Goal: Task Accomplishment & Management: Complete application form

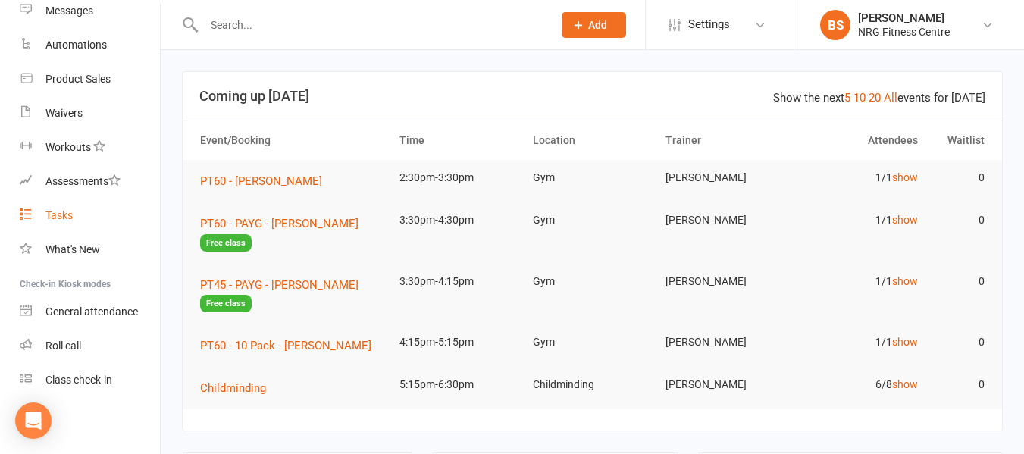
scroll to position [379, 0]
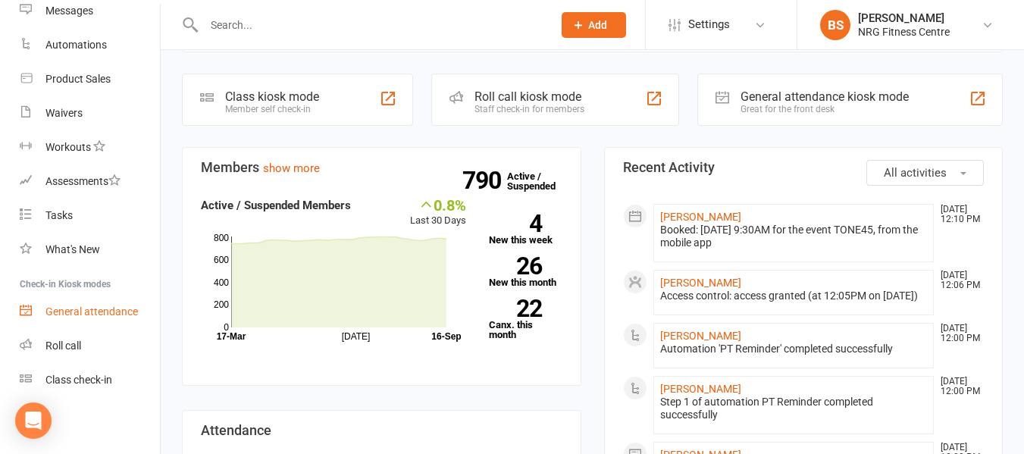
click at [72, 314] on div "General attendance" at bounding box center [91, 312] width 92 height 12
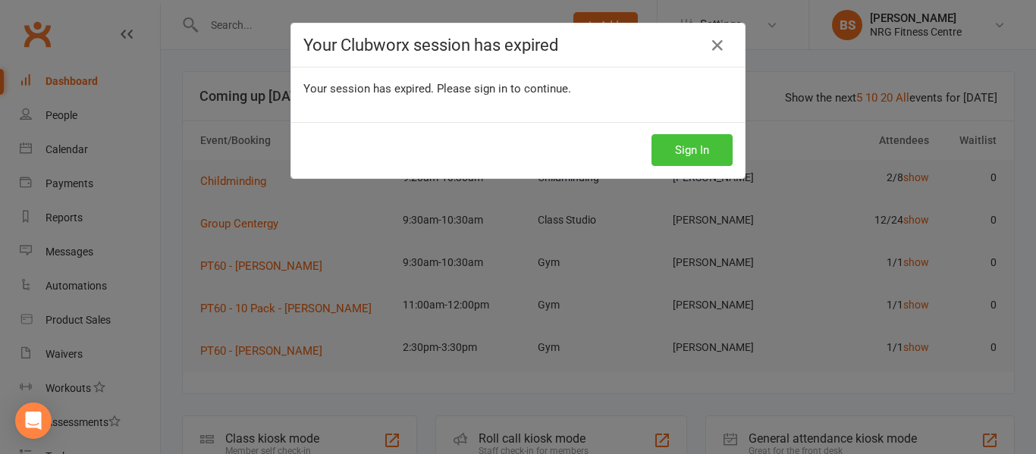
click at [688, 149] on button "Sign In" at bounding box center [691, 150] width 81 height 32
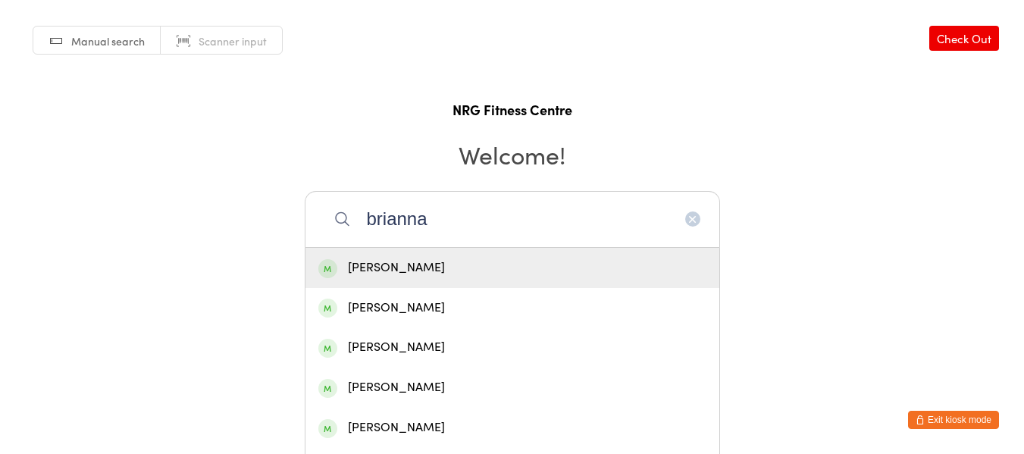
type input "brianna"
click at [384, 261] on div "Brianna CALDWELL" at bounding box center [512, 268] width 388 height 20
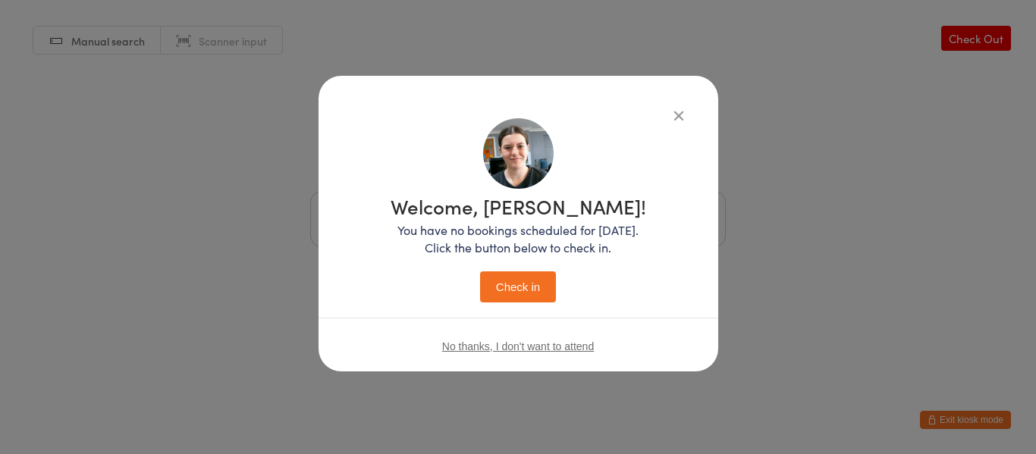
click at [525, 285] on button "Check in" at bounding box center [518, 286] width 76 height 31
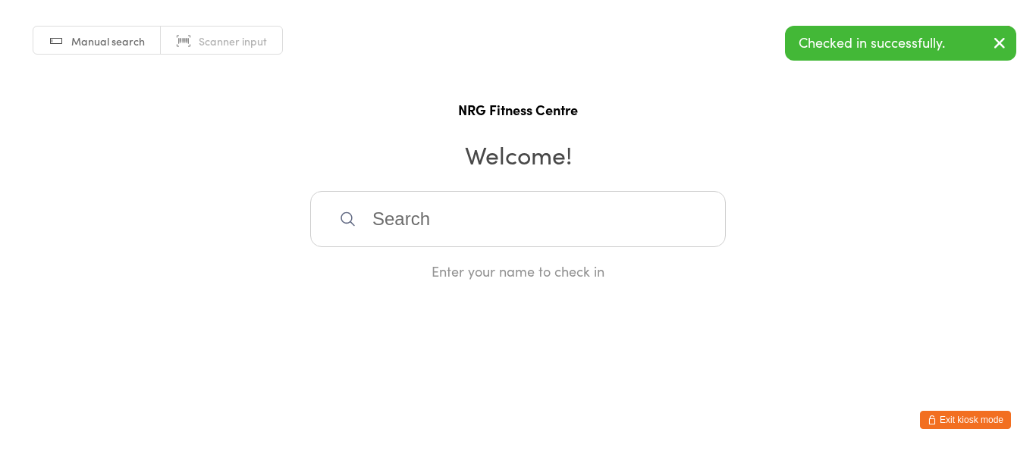
click at [977, 422] on button "Exit kiosk mode" at bounding box center [965, 420] width 91 height 18
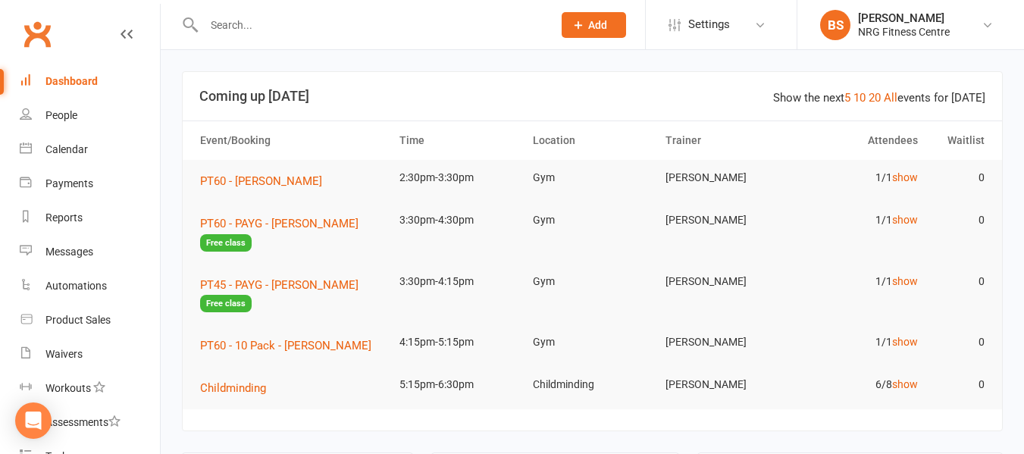
click at [252, 23] on input "text" at bounding box center [370, 24] width 343 height 21
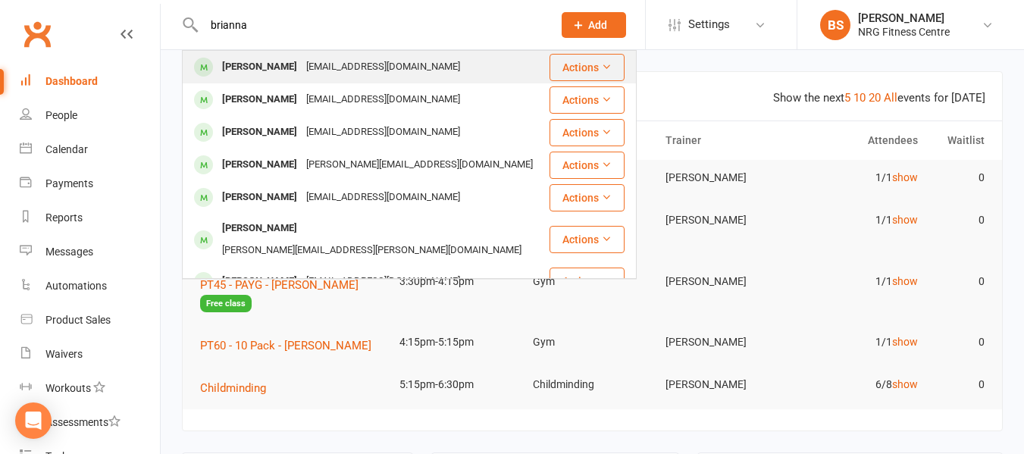
type input "brianna"
click at [271, 62] on div "[PERSON_NAME]" at bounding box center [260, 67] width 84 height 22
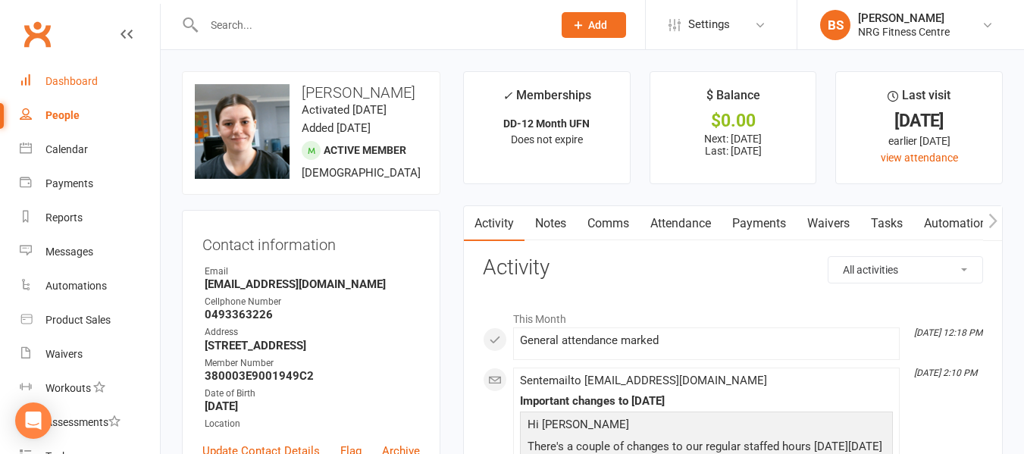
click at [76, 76] on div "Dashboard" at bounding box center [71, 81] width 52 height 12
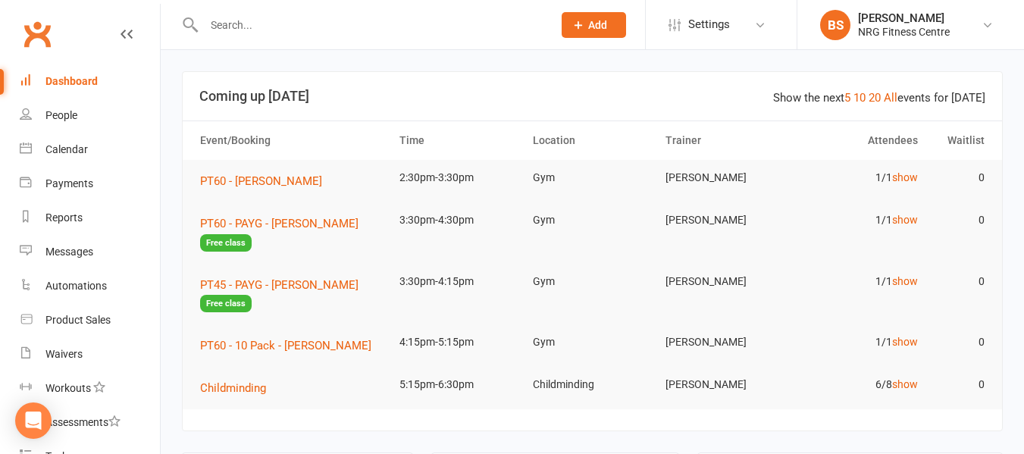
click at [263, 28] on input "text" at bounding box center [370, 24] width 343 height 21
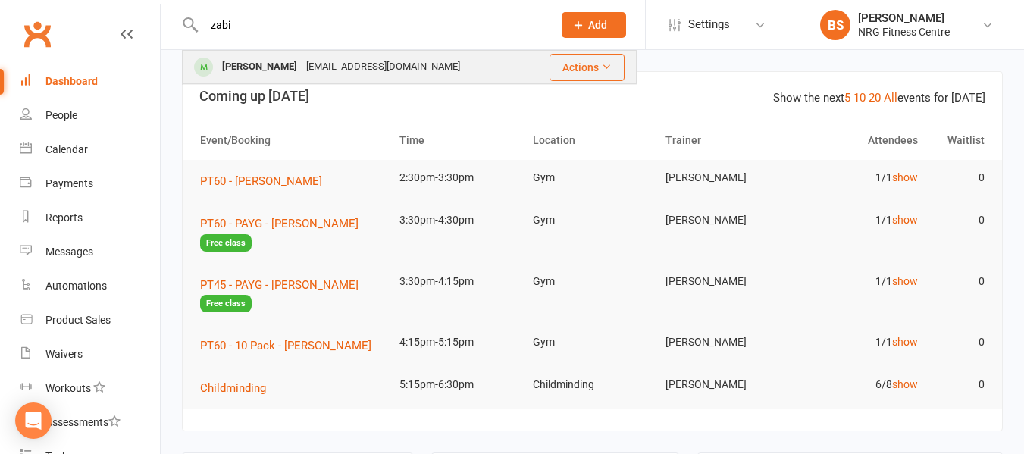
type input "zabi"
click at [340, 58] on div "zabirzubaeer118@gmail.com" at bounding box center [383, 67] width 163 height 22
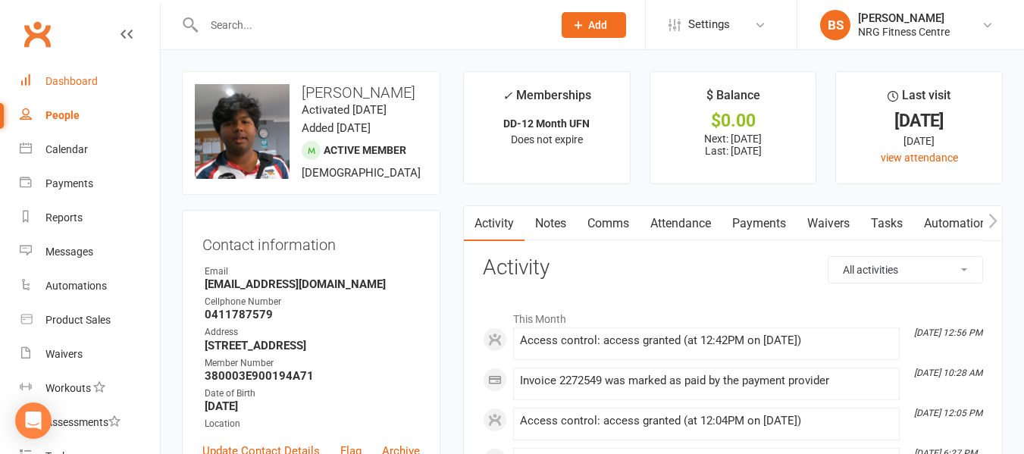
click at [65, 80] on div "Dashboard" at bounding box center [71, 81] width 52 height 12
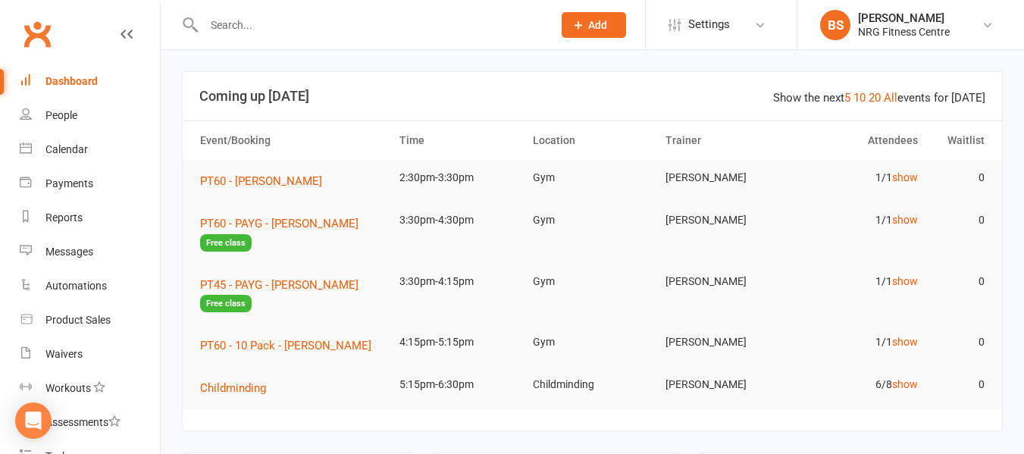
click at [597, 26] on span "Add" at bounding box center [597, 25] width 19 height 12
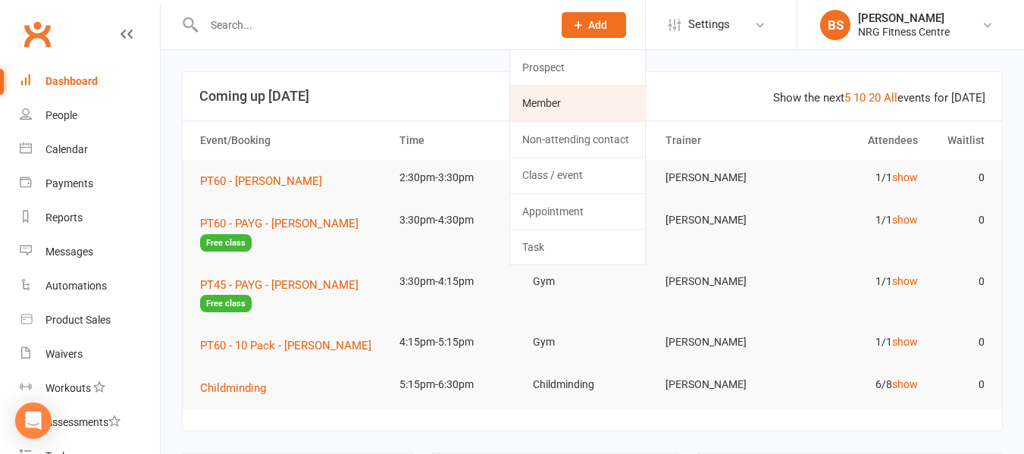
click at [572, 103] on link "Member" at bounding box center [577, 103] width 135 height 35
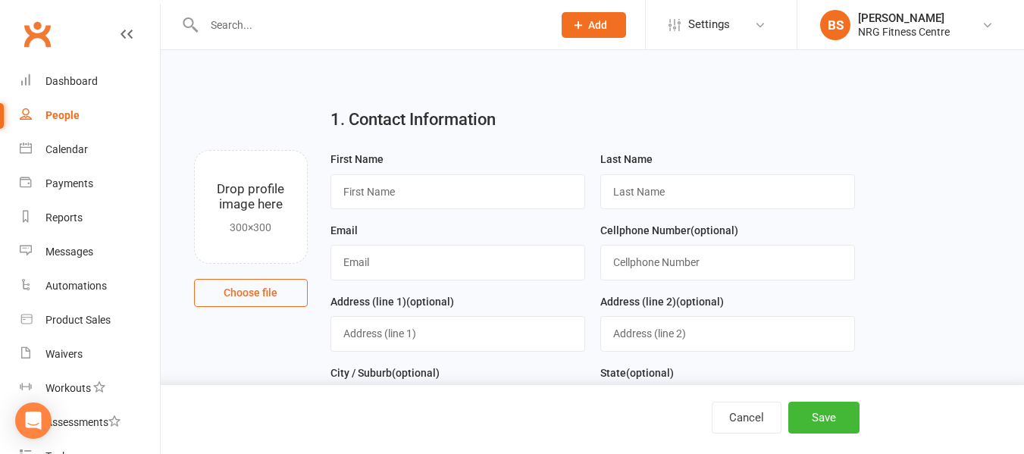
click at [249, 299] on button "Choose file" at bounding box center [251, 292] width 114 height 27
type input "C:\fakepath\WIN_20250916_12_37_29_Pro.jpg"
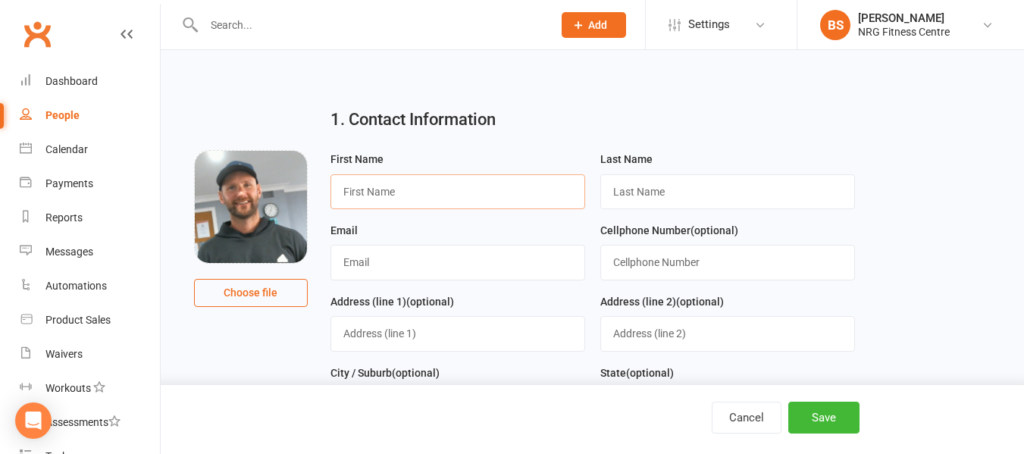
click at [441, 191] on input "text" at bounding box center [458, 191] width 255 height 35
type input "[PERSON_NAME]"
type input "Stevenson"
type input "adam.jstevenson@outlook.com"
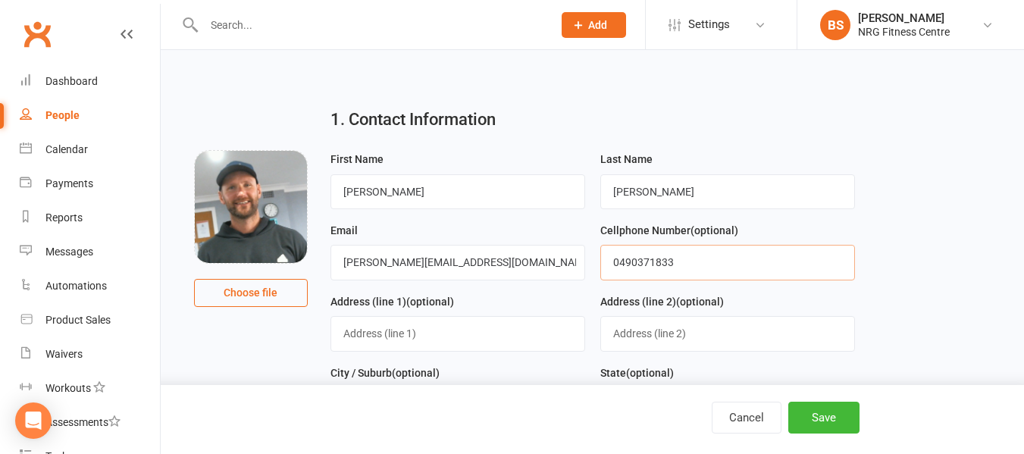
type input "0490371833"
click at [425, 340] on input "text" at bounding box center [458, 333] width 255 height 35
type input "Lot 223/126 North Road"
type input "Murrumburrah"
type input "NSW"
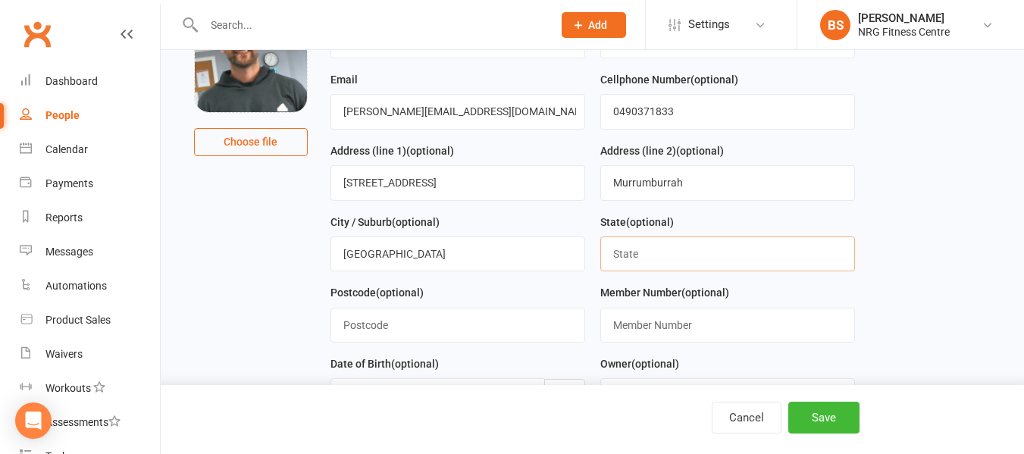
scroll to position [152, 0]
drag, startPoint x: 698, startPoint y: 187, endPoint x: 419, endPoint y: 189, distance: 278.3
click at [419, 189] on form "First Name Adam Last Name Stevenson Email adam.jstevenson@outlook.com Cellphone…" at bounding box center [593, 246] width 540 height 497
drag, startPoint x: 377, startPoint y: 259, endPoint x: 193, endPoint y: 248, distance: 184.6
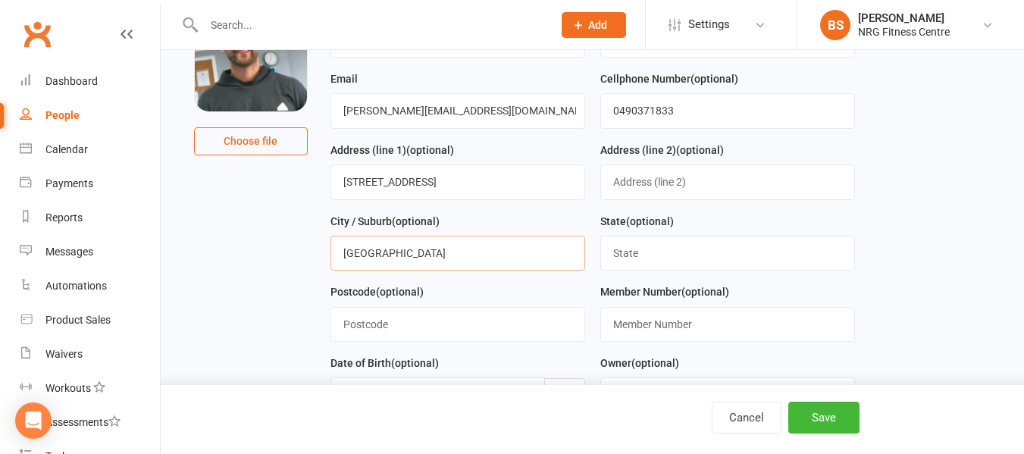
paste input "Murrumburrah"
drag, startPoint x: 381, startPoint y: 254, endPoint x: 368, endPoint y: 265, distance: 16.7
click at [368, 265] on input "Murrumburrah" at bounding box center [458, 253] width 255 height 35
type input "Murrumburrah"
click at [691, 261] on input "text" at bounding box center [727, 253] width 255 height 35
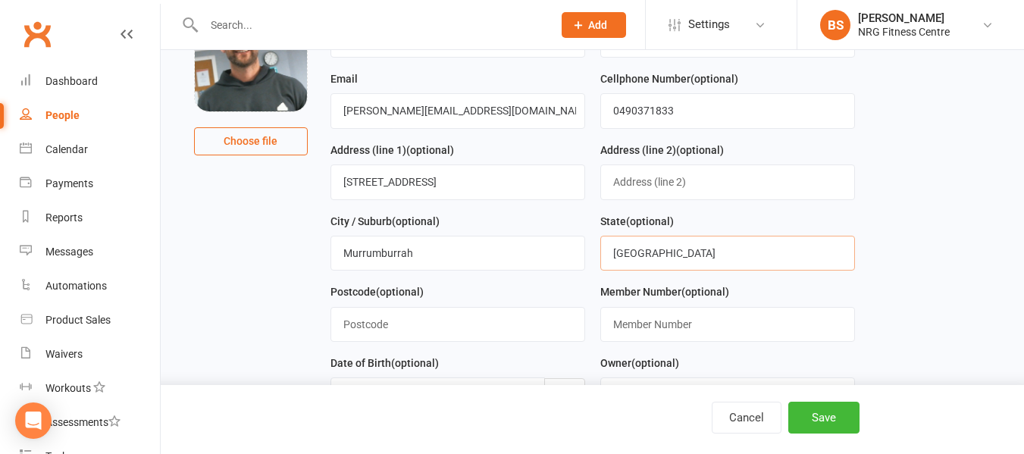
type input "NSW"
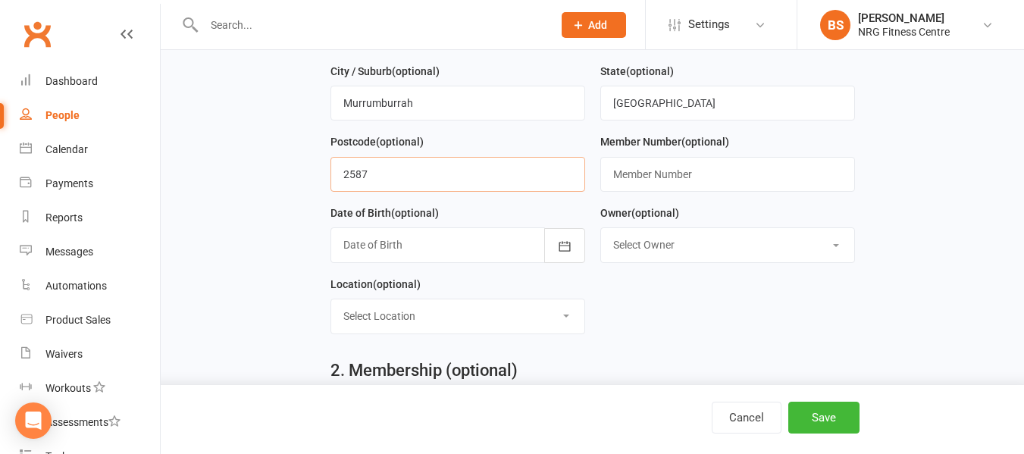
scroll to position [303, 0]
type input "2587"
click at [557, 248] on icon "button" at bounding box center [564, 244] width 15 height 15
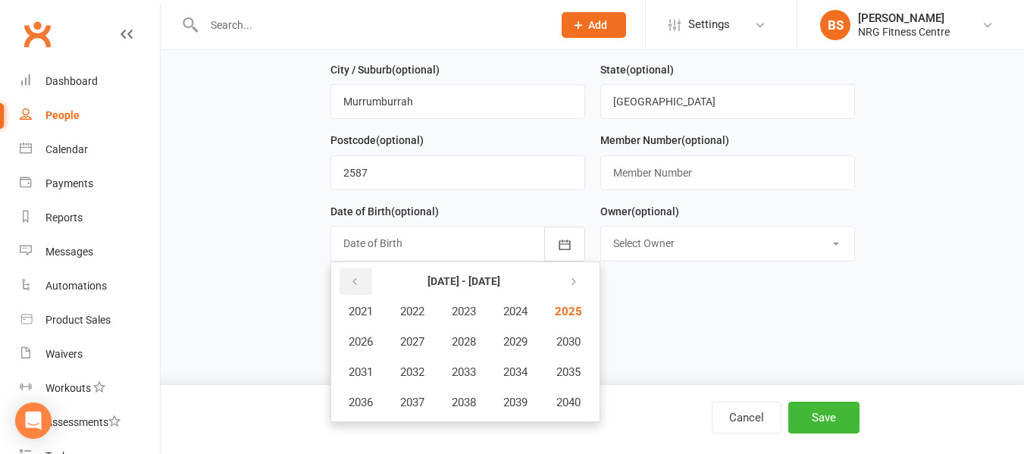
click at [352, 287] on icon "button" at bounding box center [355, 282] width 11 height 12
click at [528, 315] on span "1984" at bounding box center [515, 312] width 24 height 14
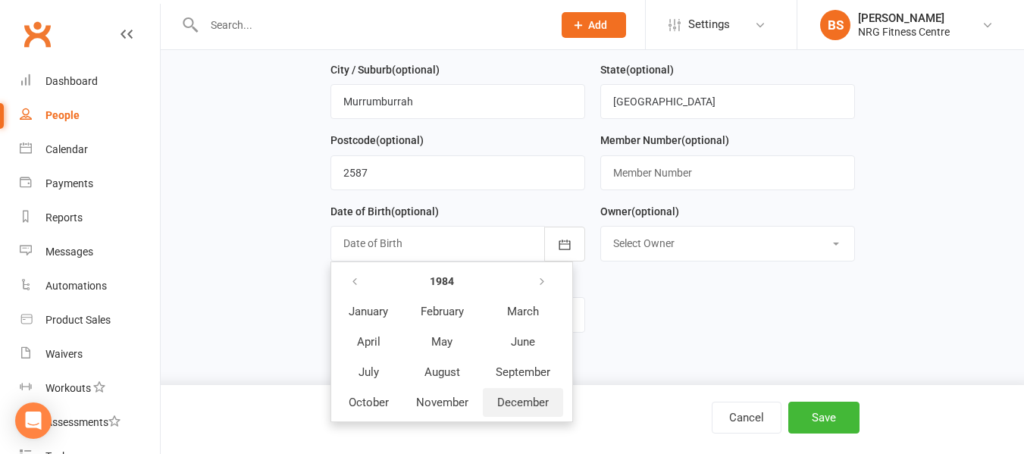
click at [525, 409] on span "December" at bounding box center [523, 403] width 52 height 14
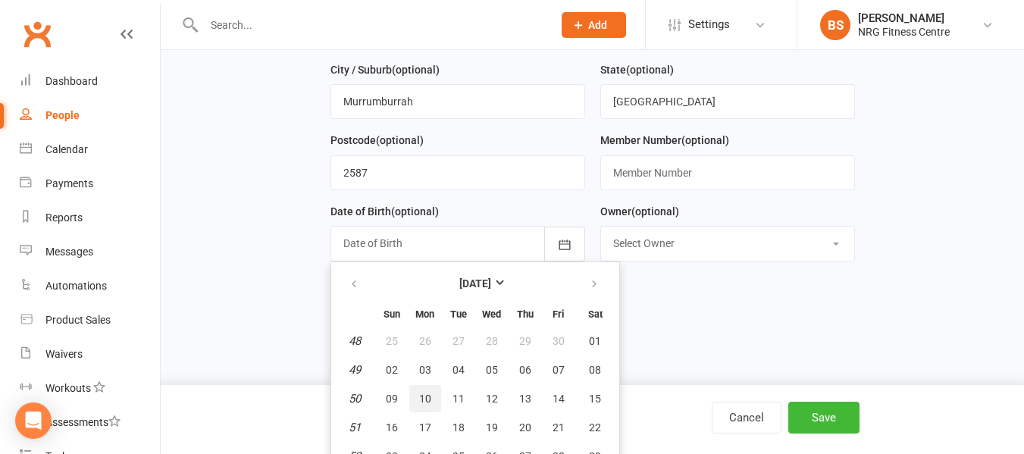
click at [415, 403] on button "10" at bounding box center [425, 398] width 32 height 27
type input "10 Dec 1984"
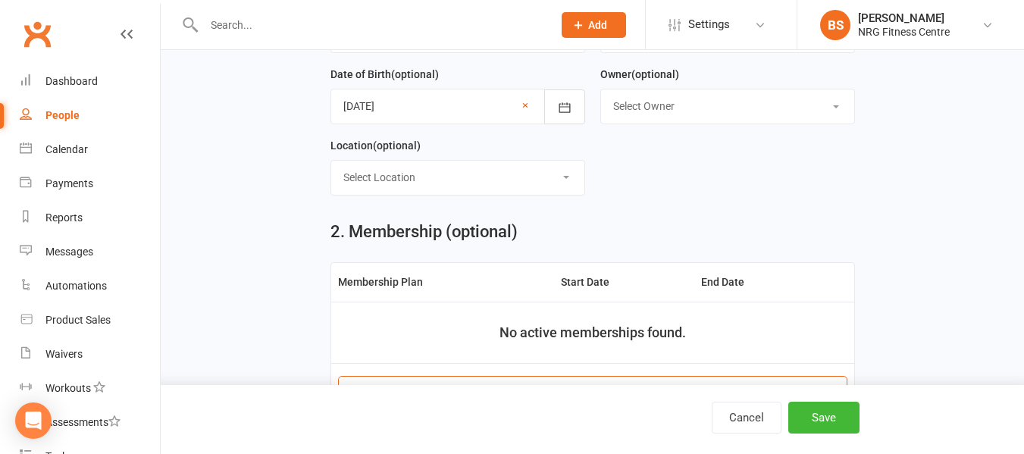
scroll to position [531, 0]
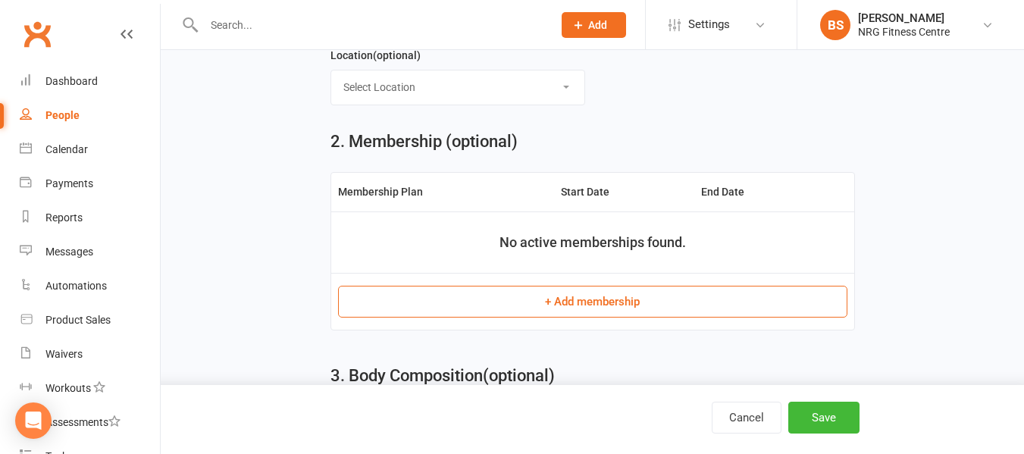
click at [583, 307] on button "+ Add membership" at bounding box center [592, 302] width 509 height 32
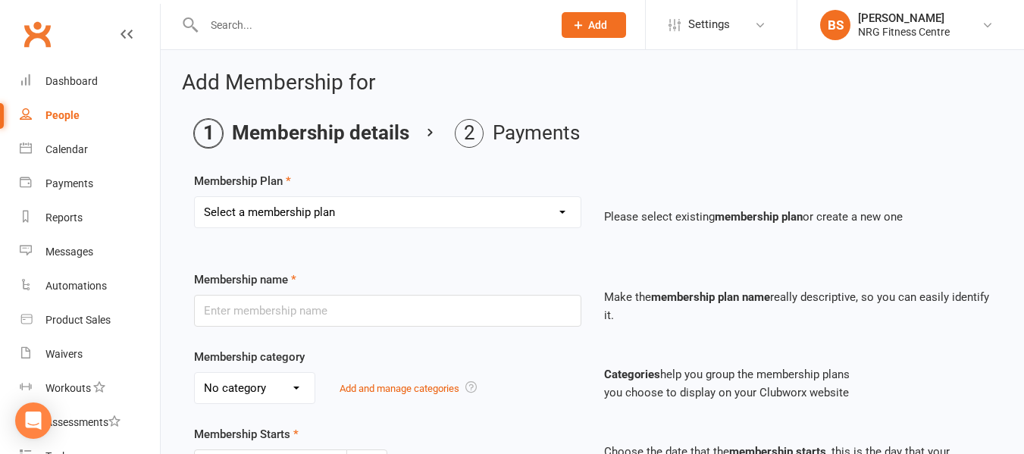
click at [309, 193] on div "Membership Plan Select a membership plan 1 Week Trial DD-12 Month UFN DD-12 Mon…" at bounding box center [592, 210] width 797 height 77
click at [317, 210] on select "Select a membership plan 1 Week Trial DD-12 Month UFN DD-12 Month UFN - JUNIOR …" at bounding box center [388, 212] width 386 height 30
select select "0"
click at [195, 197] on select "Select a membership plan 1 Week Trial DD-12 Month UFN DD-12 Month UFN - JUNIOR …" at bounding box center [388, 212] width 386 height 30
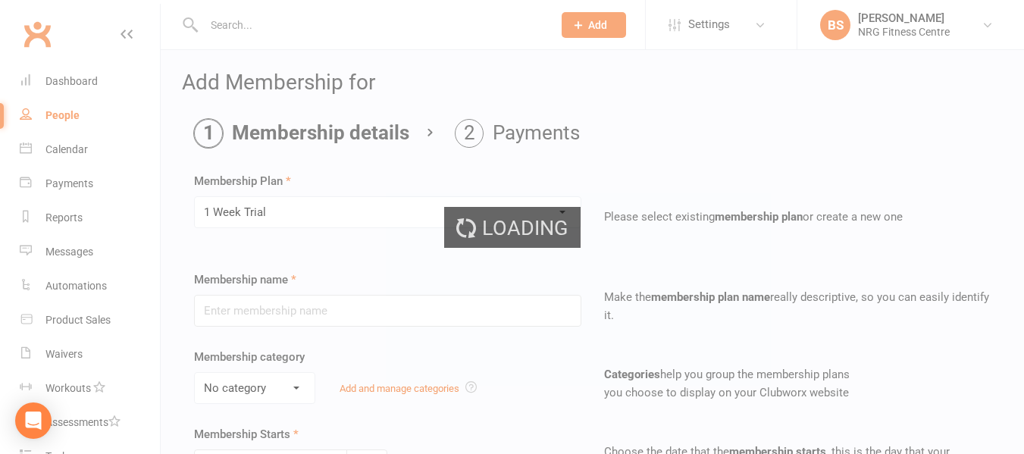
type input "1 Week Trial"
select select "0"
type input "1"
select select "1"
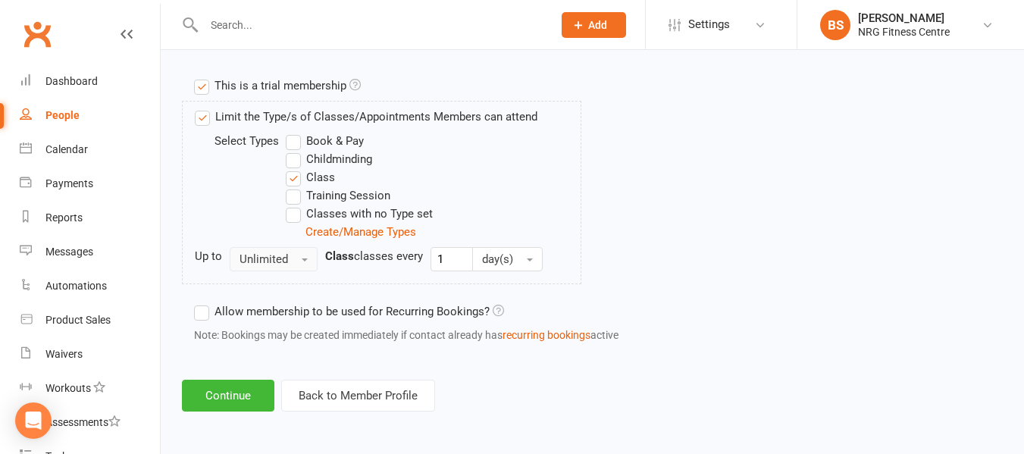
scroll to position [734, 0]
click at [221, 395] on button "Continue" at bounding box center [228, 395] width 92 height 32
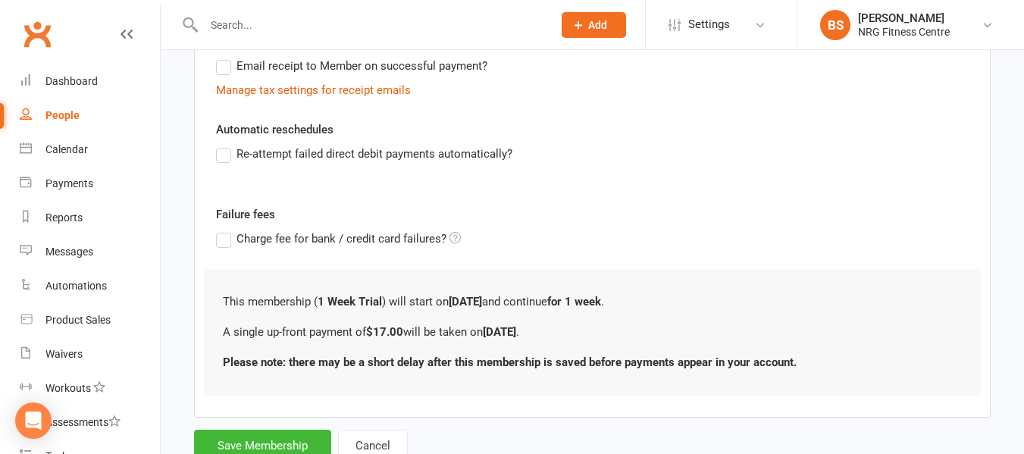
scroll to position [372, 0]
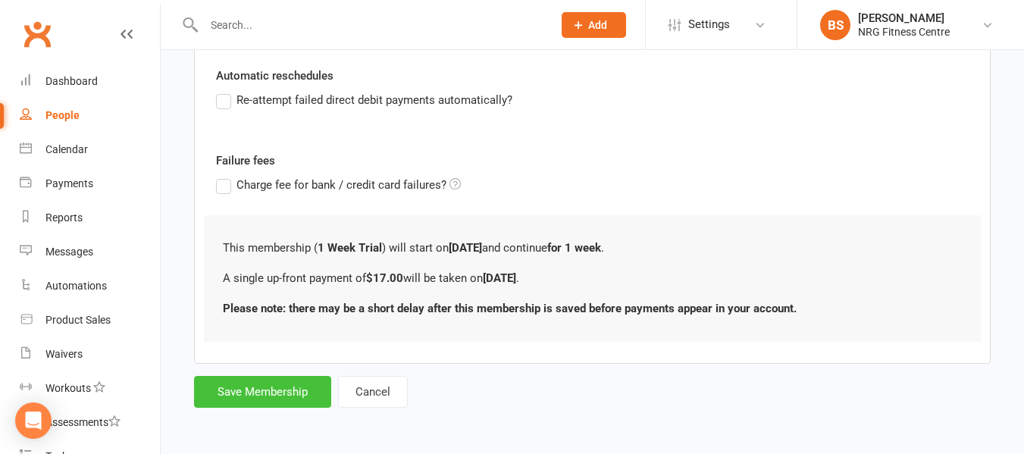
click at [254, 390] on button "Save Membership" at bounding box center [262, 392] width 137 height 32
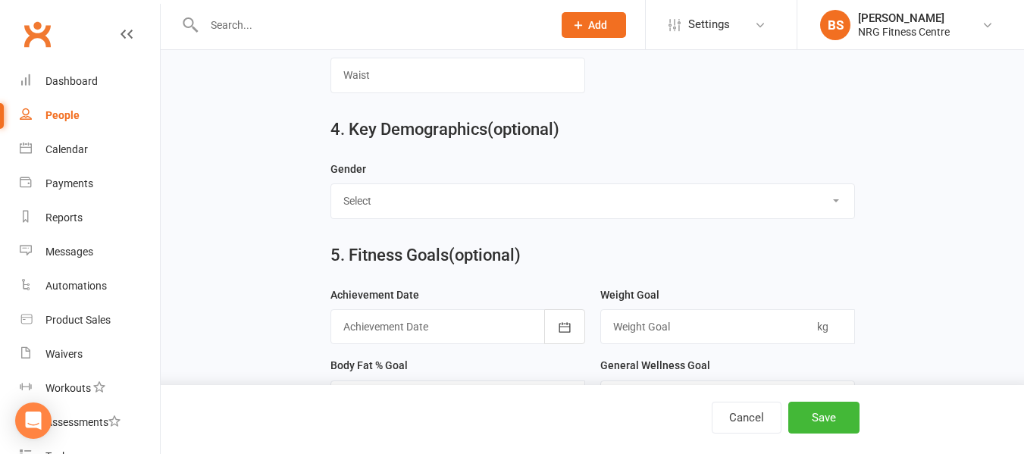
scroll to position [1108, 0]
click at [440, 217] on select "Select Male Female" at bounding box center [592, 199] width 523 height 33
select select "Male"
click at [331, 193] on select "Select Male Female" at bounding box center [592, 199] width 523 height 33
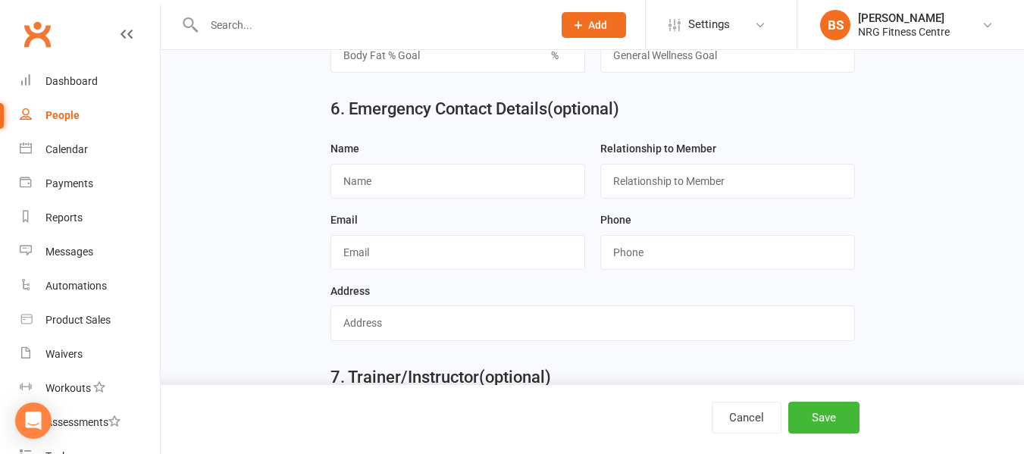
scroll to position [1488, 0]
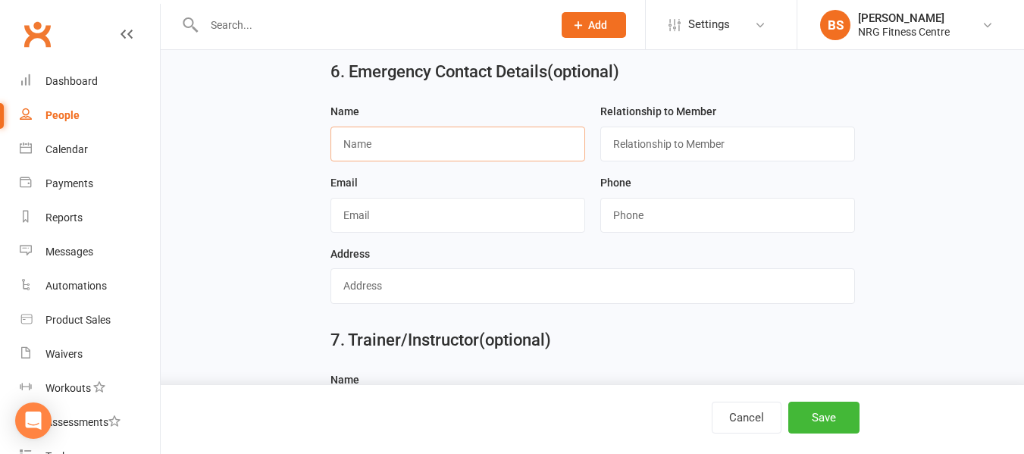
click at [401, 161] on input "text" at bounding box center [458, 144] width 255 height 35
type input "Jim Stevenson"
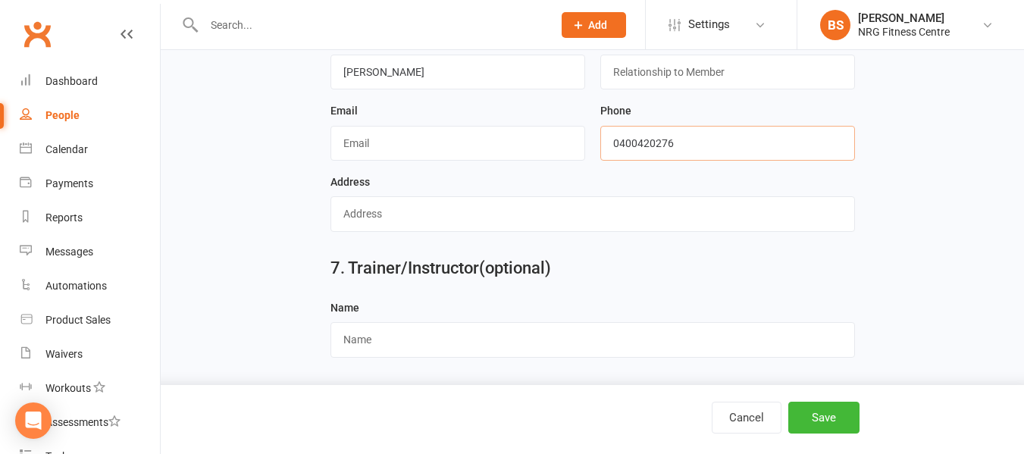
scroll to position [1573, 0]
type input "0400420276"
click at [818, 423] on button "Save" at bounding box center [823, 418] width 71 height 32
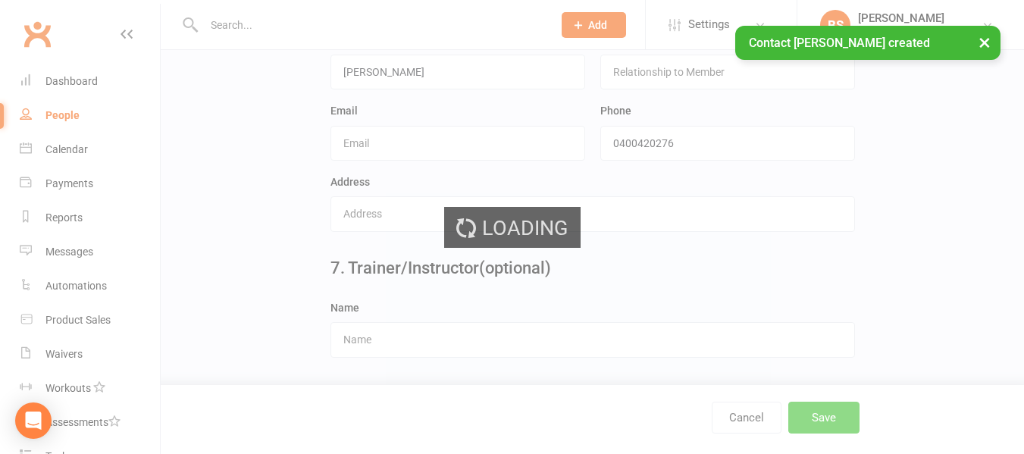
scroll to position [0, 0]
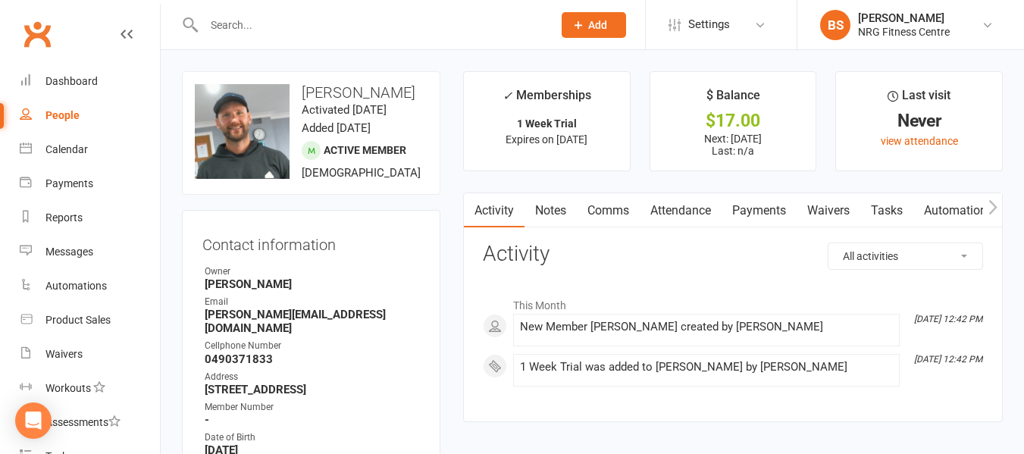
click at [983, 206] on link "Automations" at bounding box center [959, 210] width 90 height 35
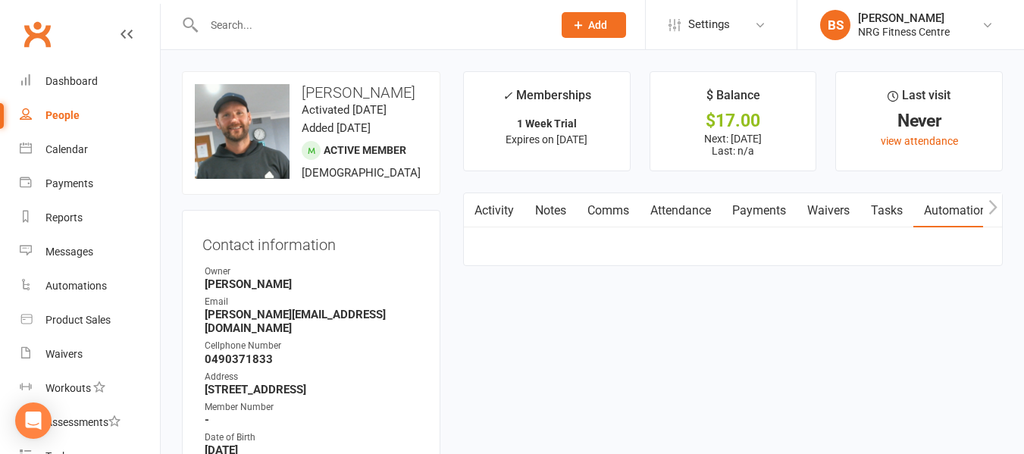
click at [986, 206] on button "button" at bounding box center [992, 210] width 19 height 34
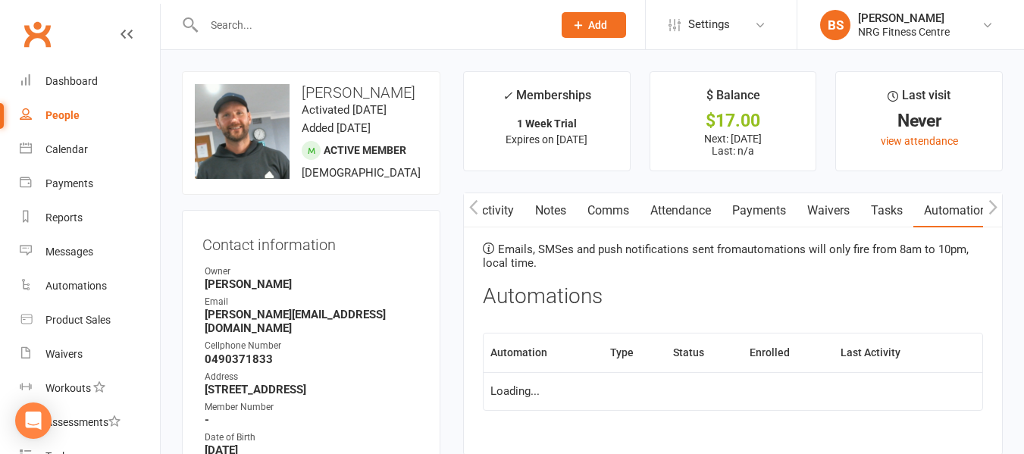
scroll to position [0, 114]
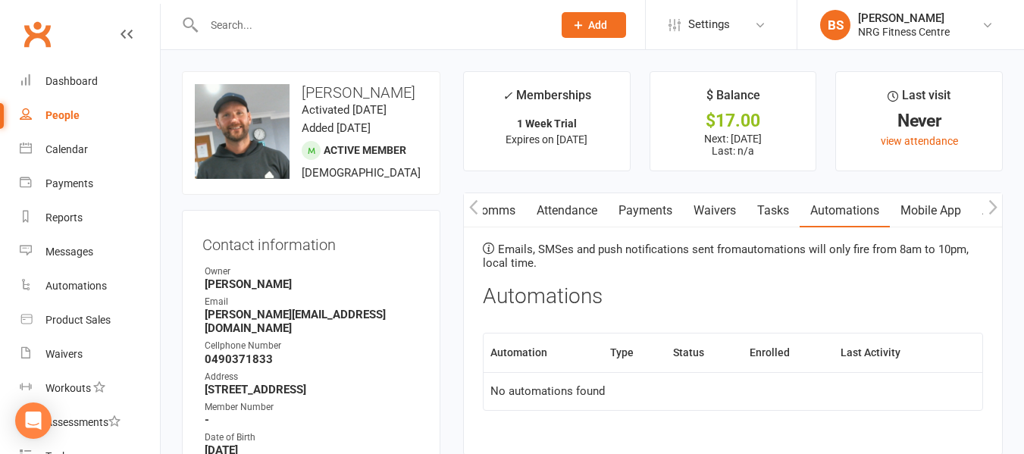
click at [992, 207] on icon "button" at bounding box center [993, 207] width 9 height 16
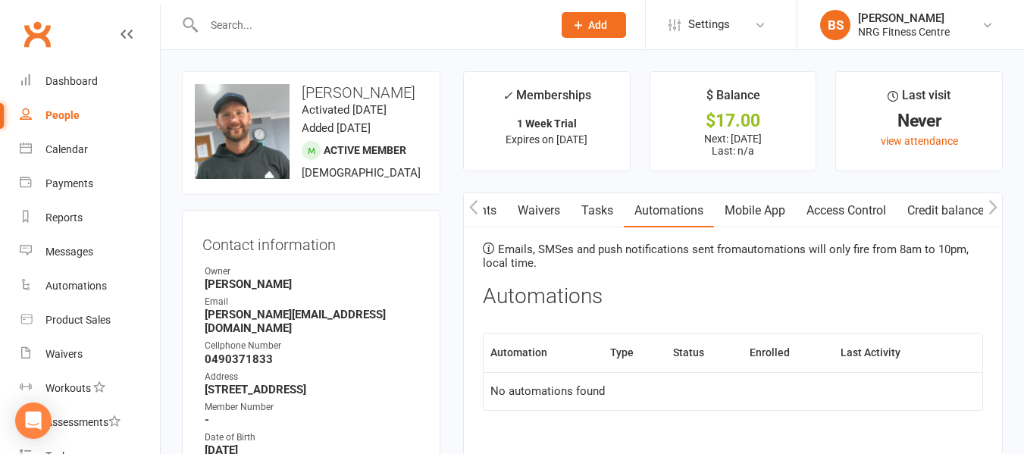
scroll to position [0, 290]
click at [827, 213] on link "Access Control" at bounding box center [854, 210] width 101 height 35
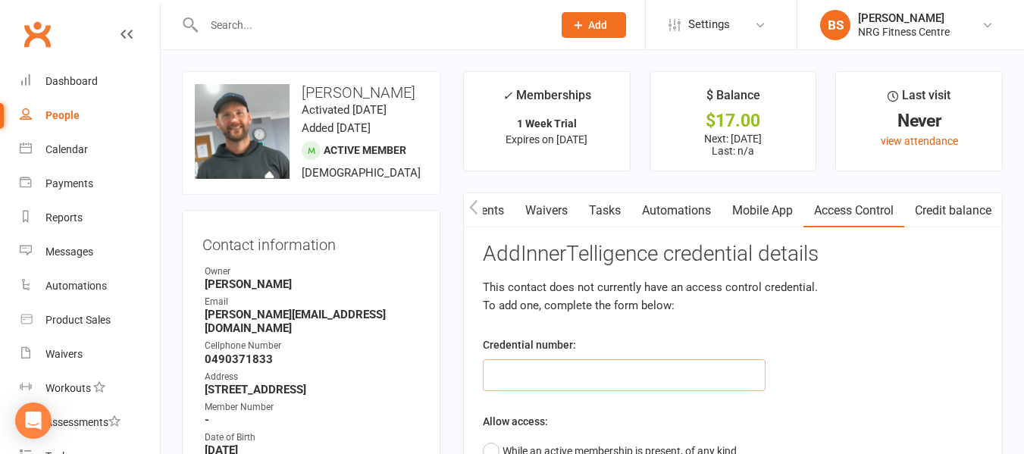
click at [572, 378] on input "text" at bounding box center [624, 375] width 283 height 32
type input "2182149"
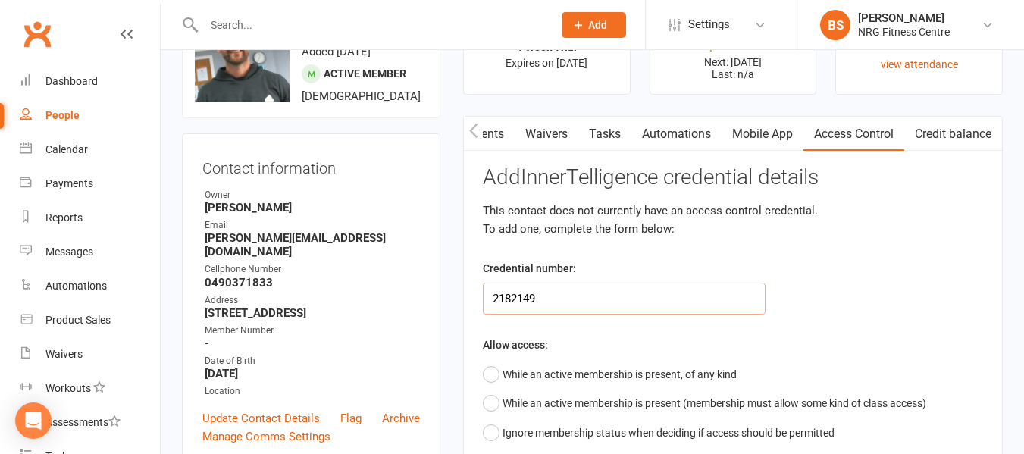
scroll to position [227, 0]
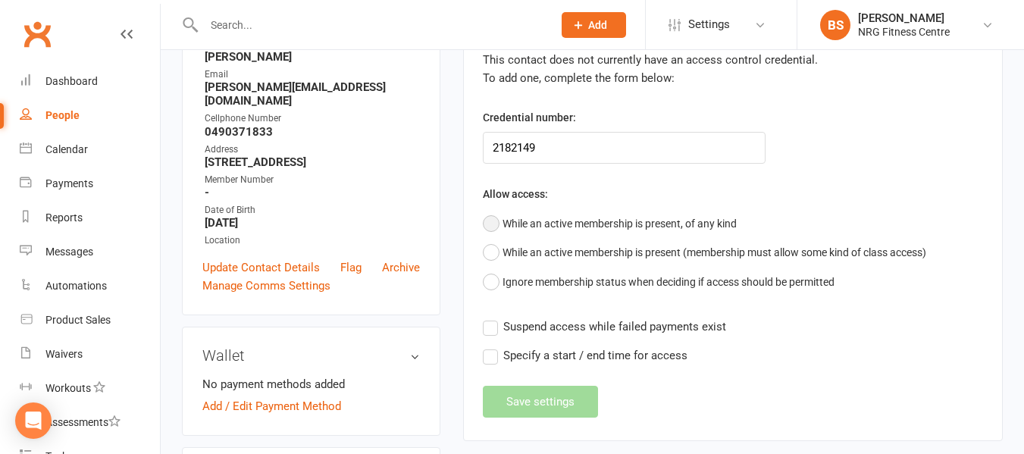
click at [492, 224] on button "While an active membership is present, of any kind" at bounding box center [610, 223] width 254 height 29
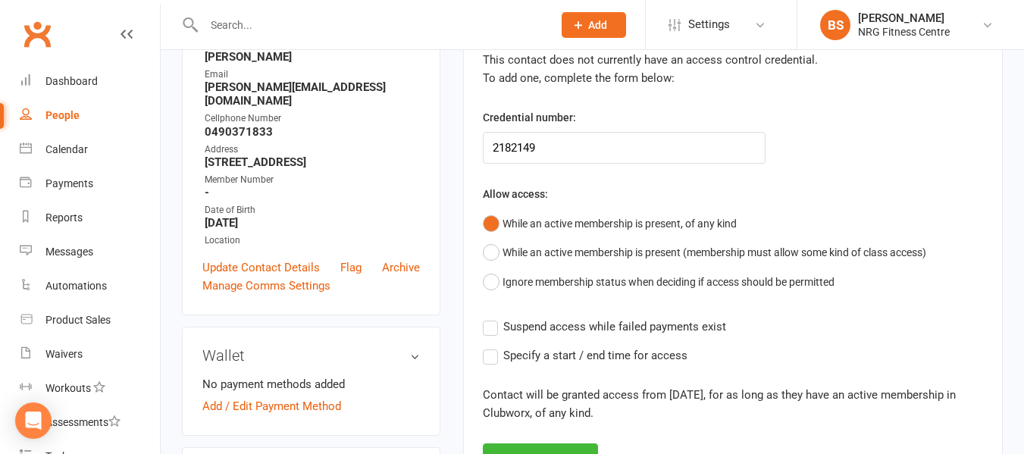
click at [491, 328] on label "Suspend access while failed payments exist" at bounding box center [604, 327] width 243 height 18
click at [491, 318] on input "Suspend access while failed payments exist" at bounding box center [604, 318] width 243 height 0
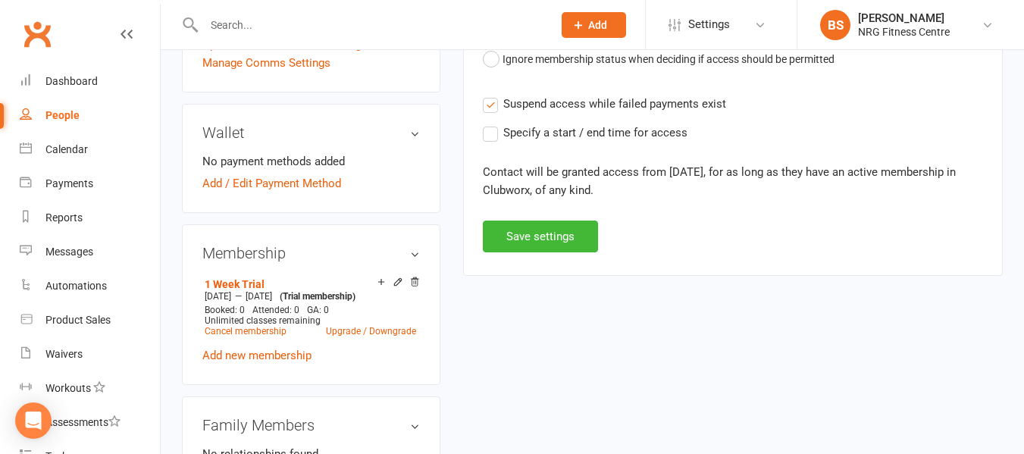
scroll to position [455, 0]
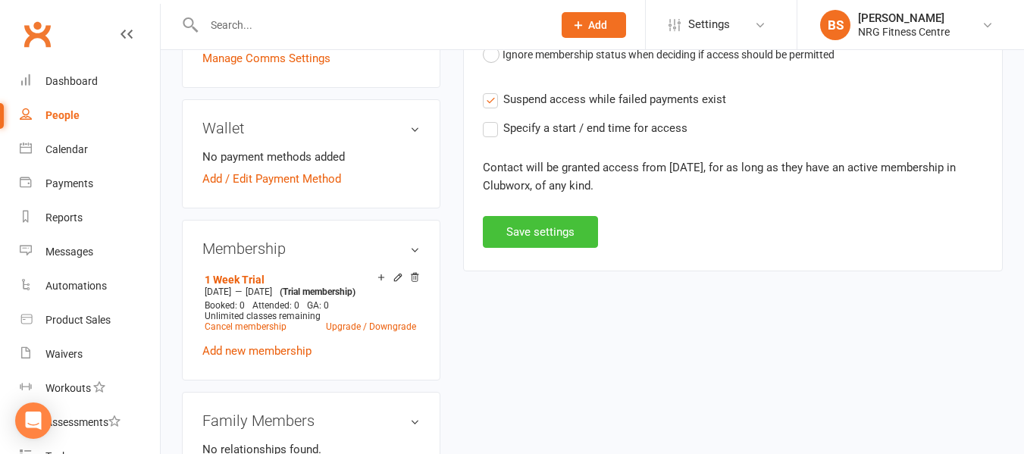
click at [519, 240] on button "Save settings" at bounding box center [540, 232] width 115 height 32
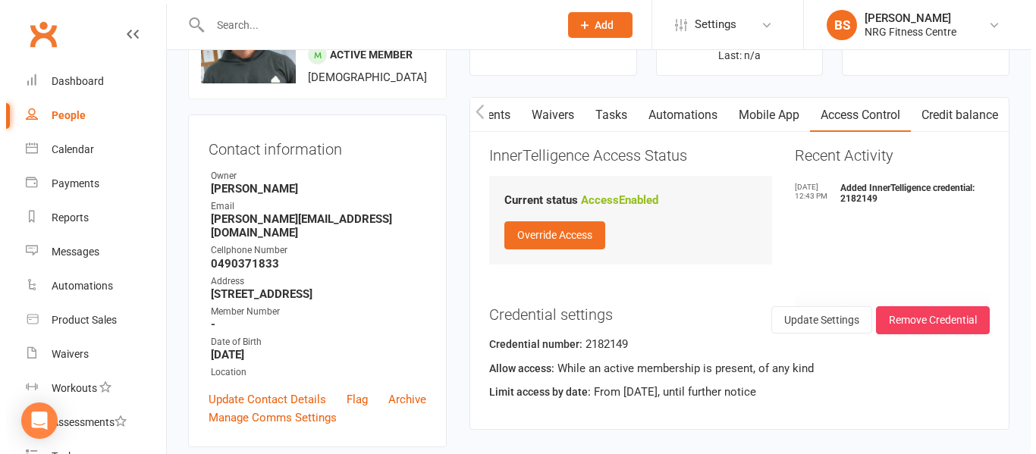
scroll to position [0, 0]
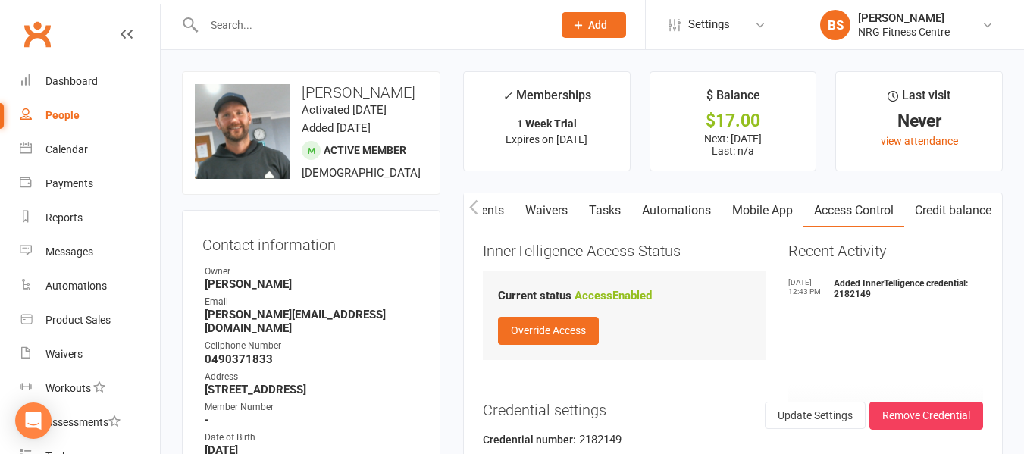
click at [763, 211] on link "Mobile App" at bounding box center [763, 210] width 82 height 35
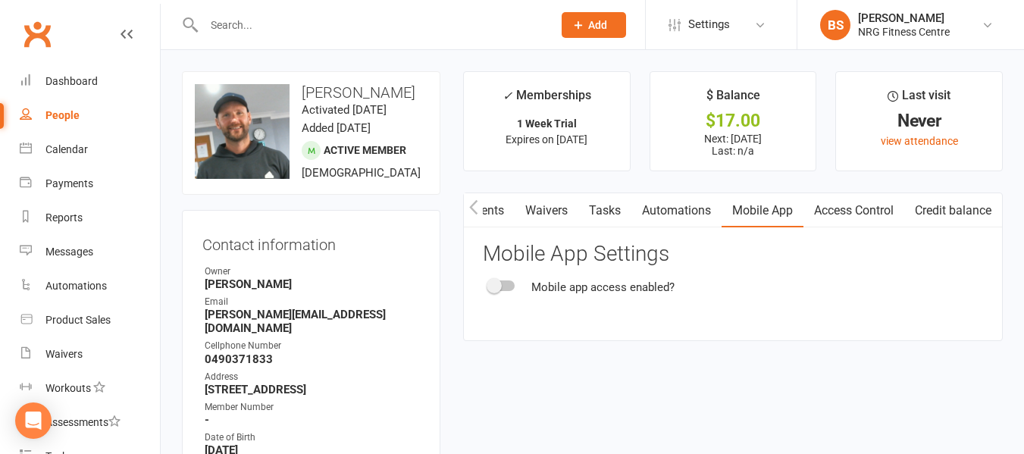
click at [506, 281] on div at bounding box center [502, 286] width 26 height 11
click at [489, 284] on input "checkbox" at bounding box center [489, 284] width 0 height 0
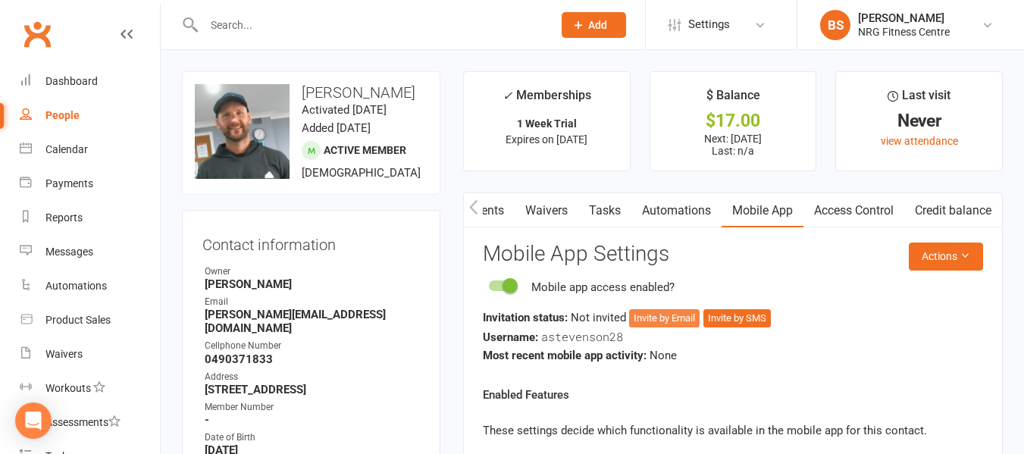
click at [663, 315] on button "Invite by Email" at bounding box center [664, 318] width 71 height 18
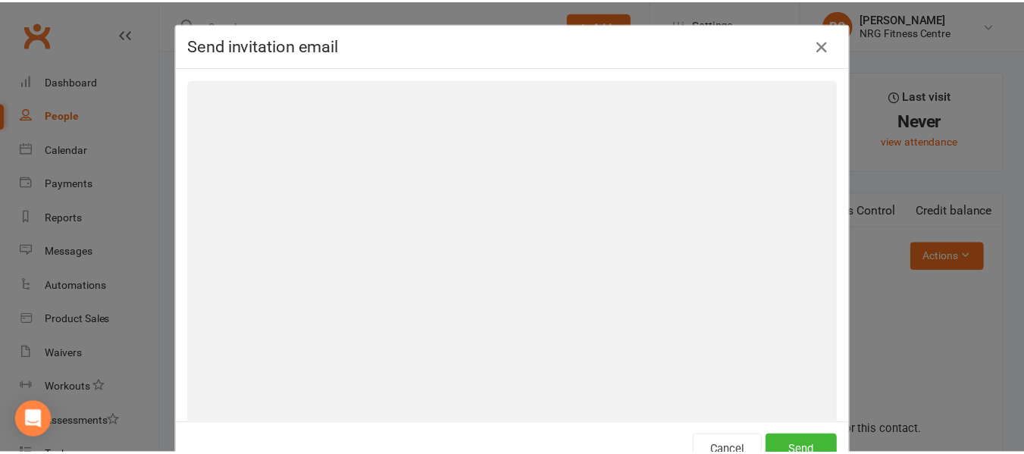
scroll to position [0, 282]
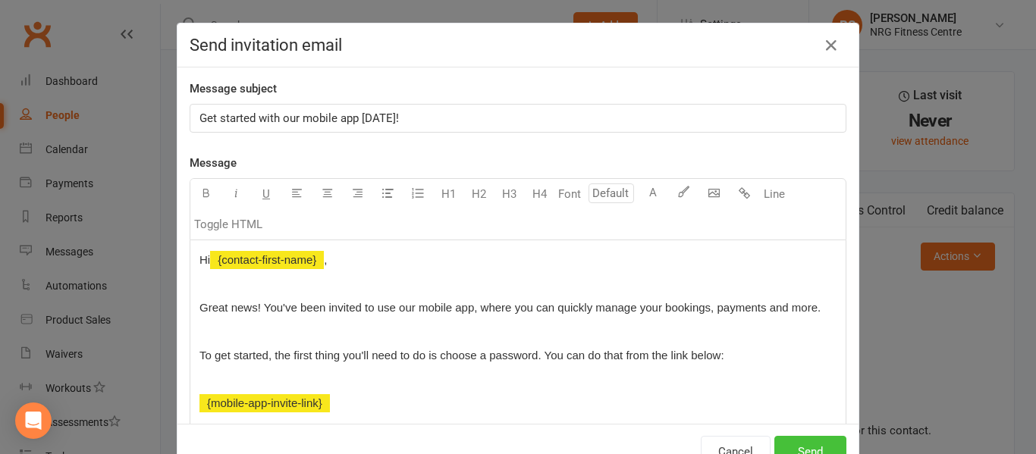
click at [800, 442] on button "Send" at bounding box center [810, 452] width 72 height 32
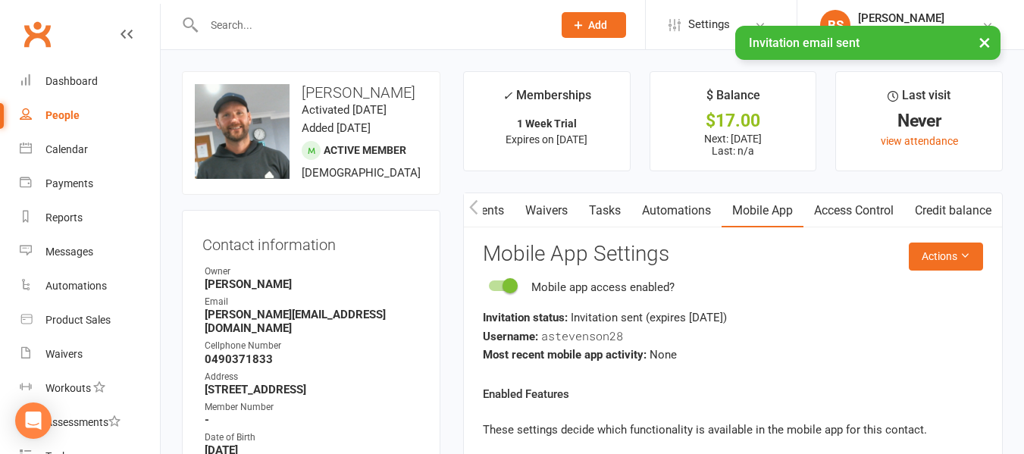
click at [469, 203] on icon "button" at bounding box center [473, 207] width 9 height 16
click at [469, 204] on icon "button" at bounding box center [473, 207] width 9 height 16
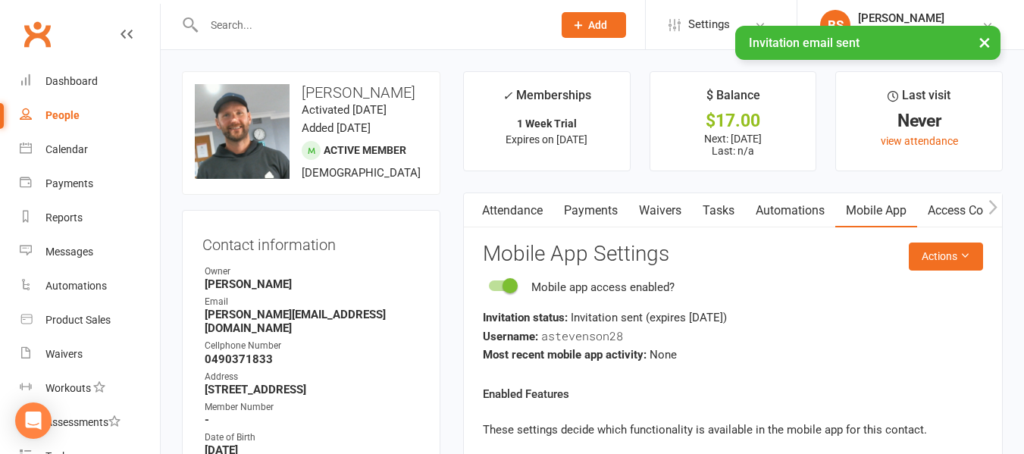
scroll to position [0, 0]
click at [773, 206] on link "Payments" at bounding box center [759, 210] width 75 height 35
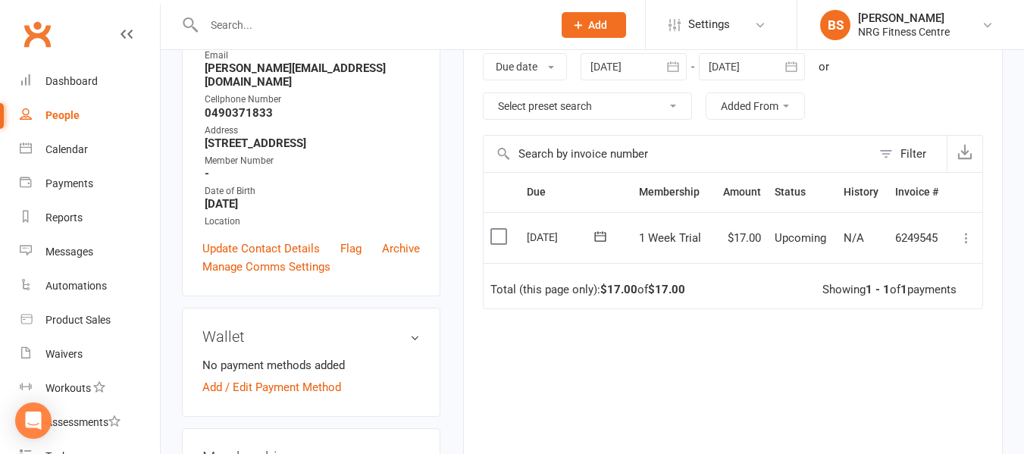
scroll to position [303, 0]
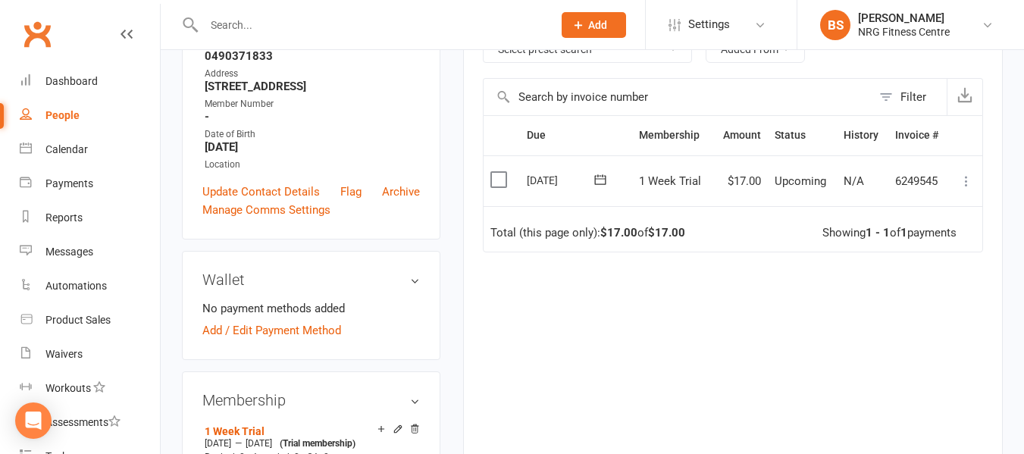
click at [966, 180] on icon at bounding box center [966, 181] width 15 height 15
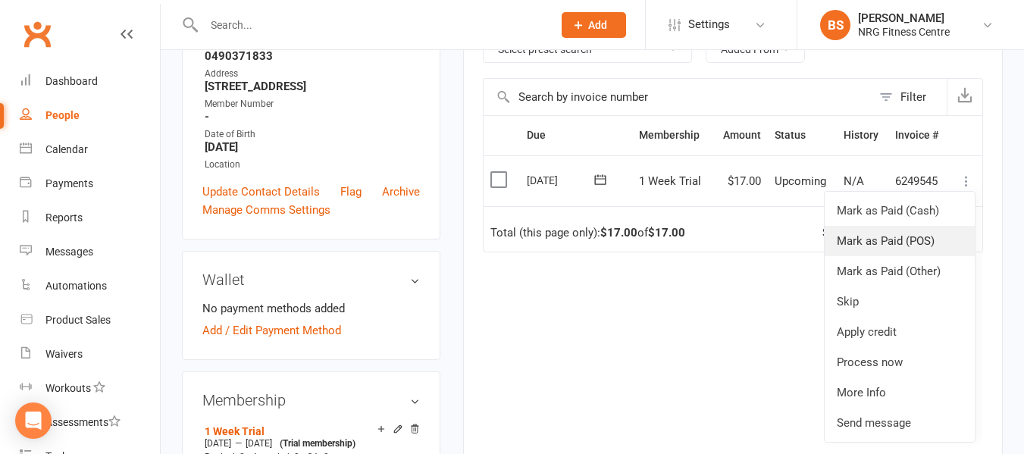
click at [901, 237] on link "Mark as Paid (POS)" at bounding box center [900, 241] width 150 height 30
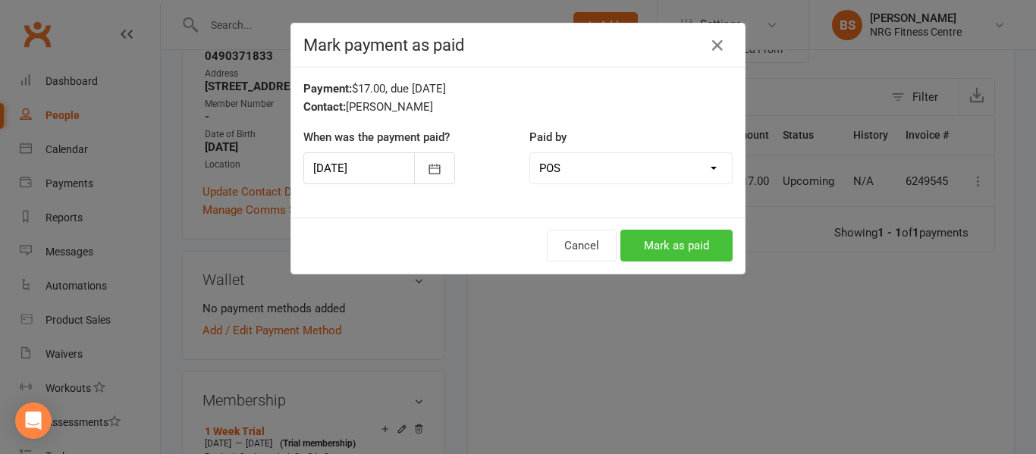
click at [651, 249] on button "Mark as paid" at bounding box center [676, 246] width 112 height 32
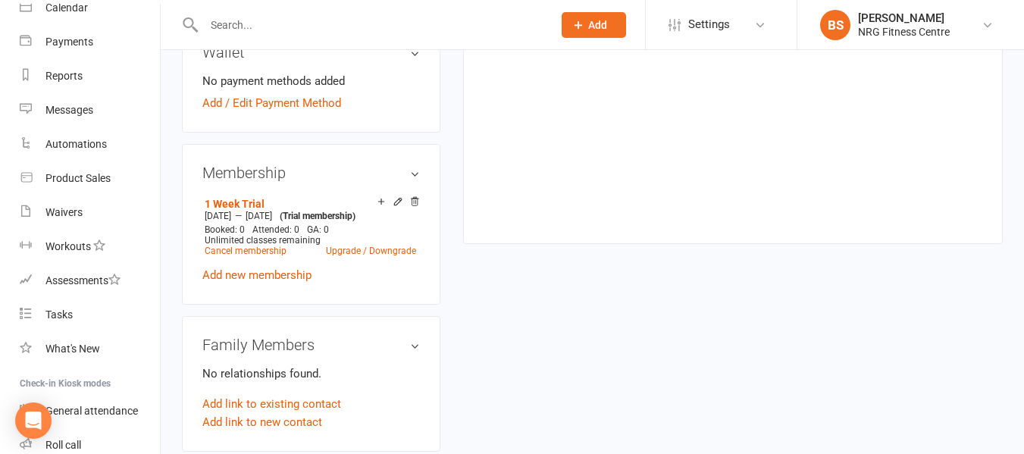
scroll to position [241, 0]
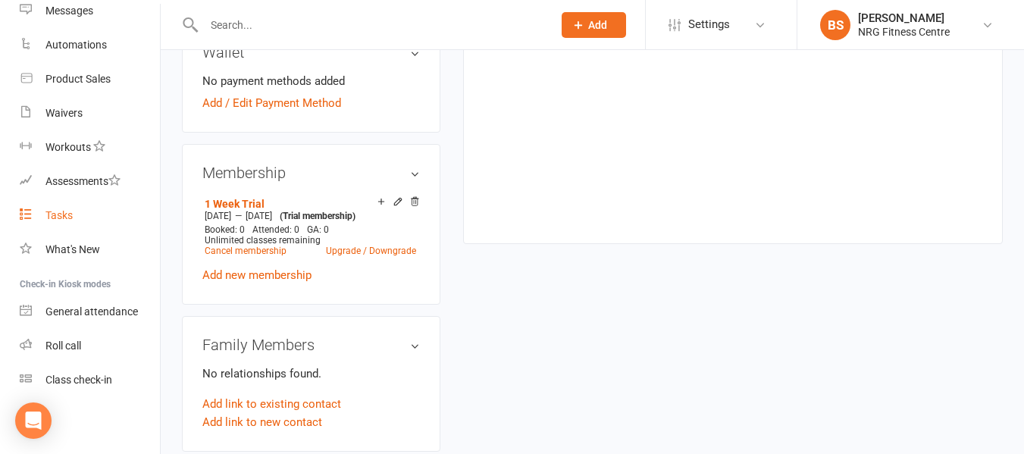
click at [61, 211] on div "Tasks" at bounding box center [58, 215] width 27 height 12
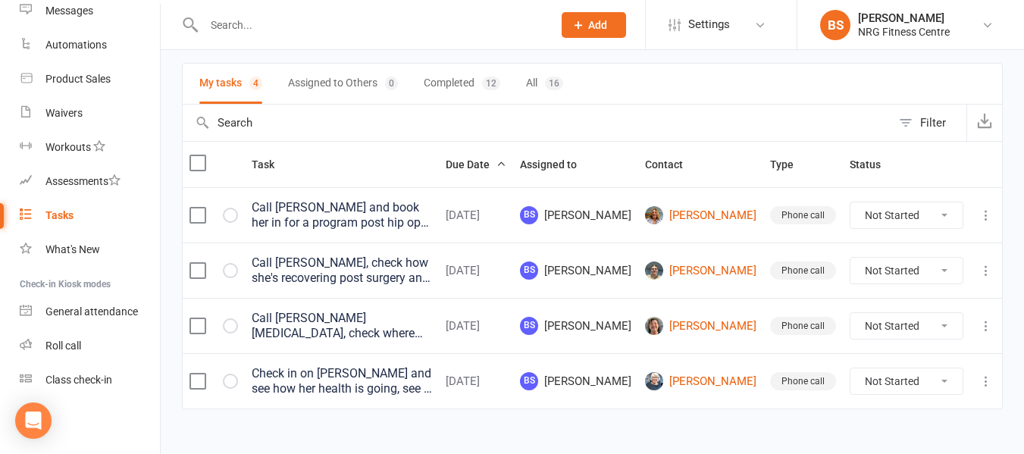
scroll to position [117, 0]
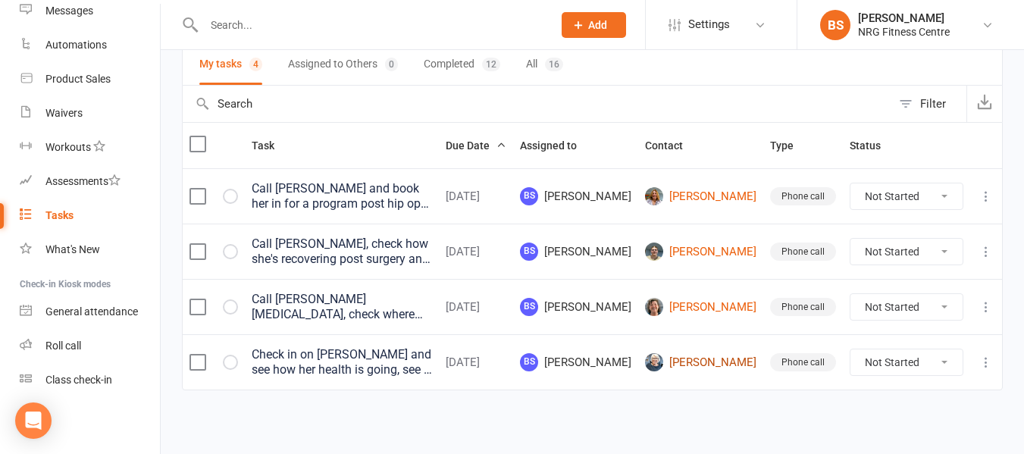
click at [711, 362] on link "[PERSON_NAME]" at bounding box center [700, 362] width 111 height 18
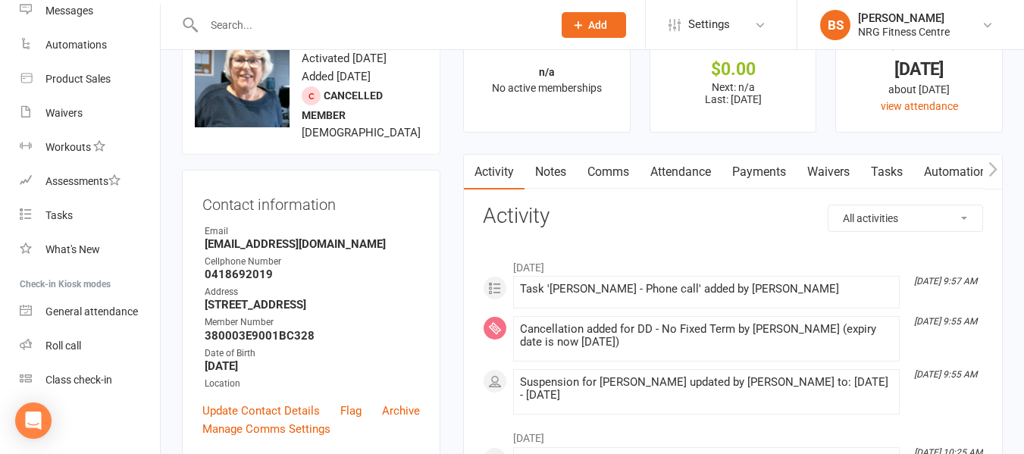
scroll to position [76, 0]
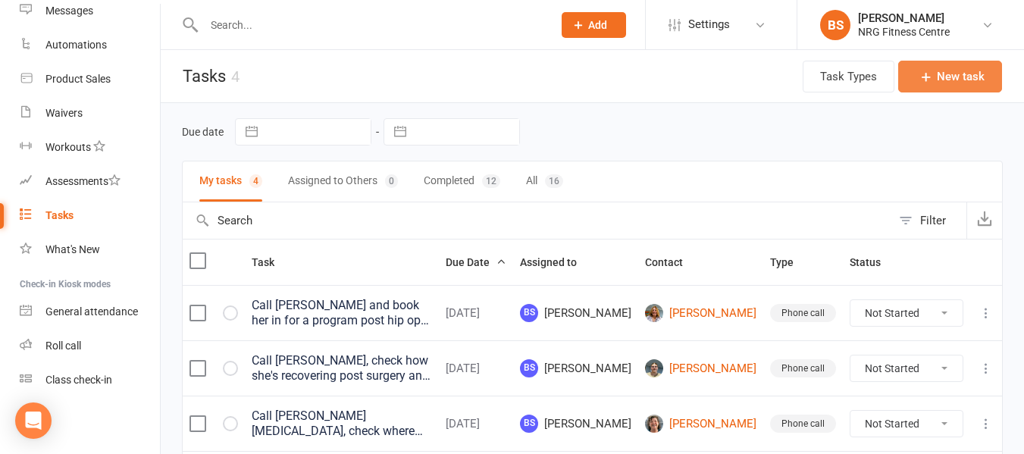
click at [938, 71] on button "New task" at bounding box center [950, 77] width 104 height 32
select select "52204"
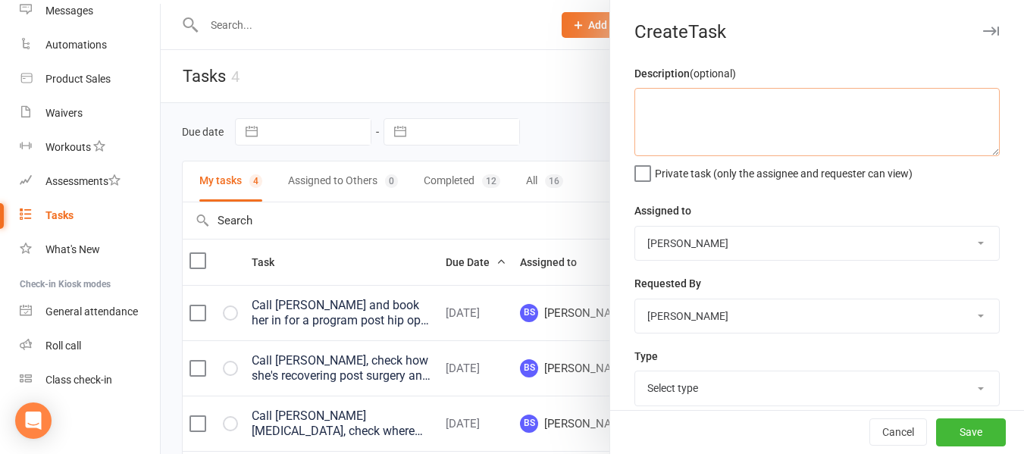
click at [672, 130] on textarea at bounding box center [817, 122] width 365 height 68
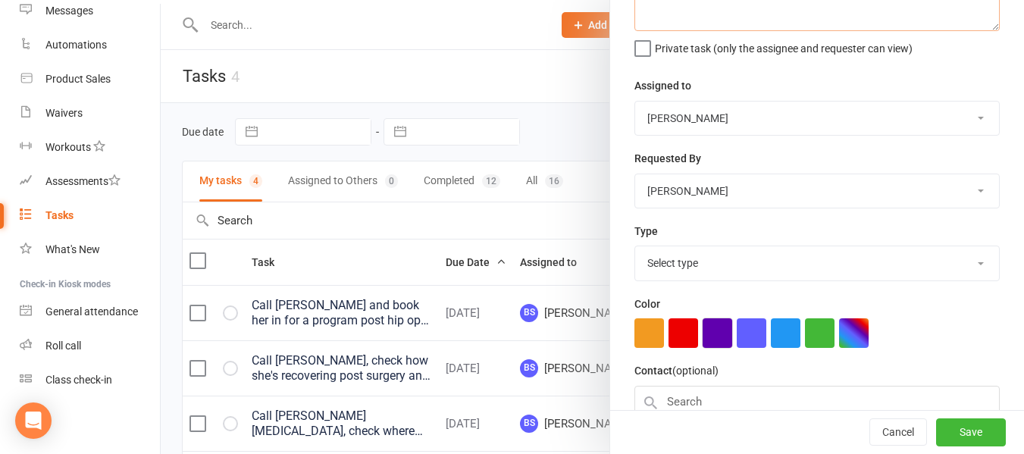
scroll to position [152, 0]
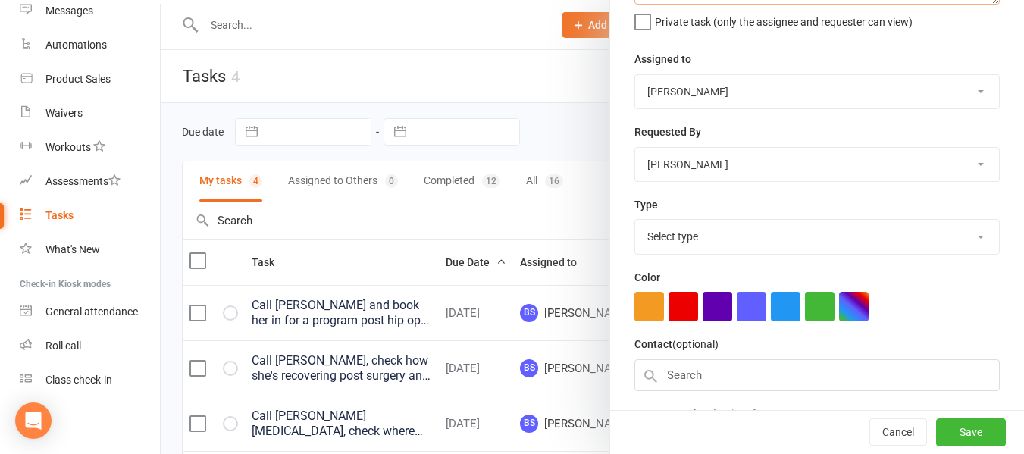
type textarea "Trial Follow up"
drag, startPoint x: 701, startPoint y: 241, endPoint x: 698, endPoint y: 256, distance: 15.5
click at [701, 241] on select "Select type E-mail Meeting Other Phone call Add new task type" at bounding box center [817, 236] width 364 height 33
select select "32511"
click at [635, 223] on select "Select type E-mail Meeting Other Phone call Add new task type" at bounding box center [817, 236] width 364 height 33
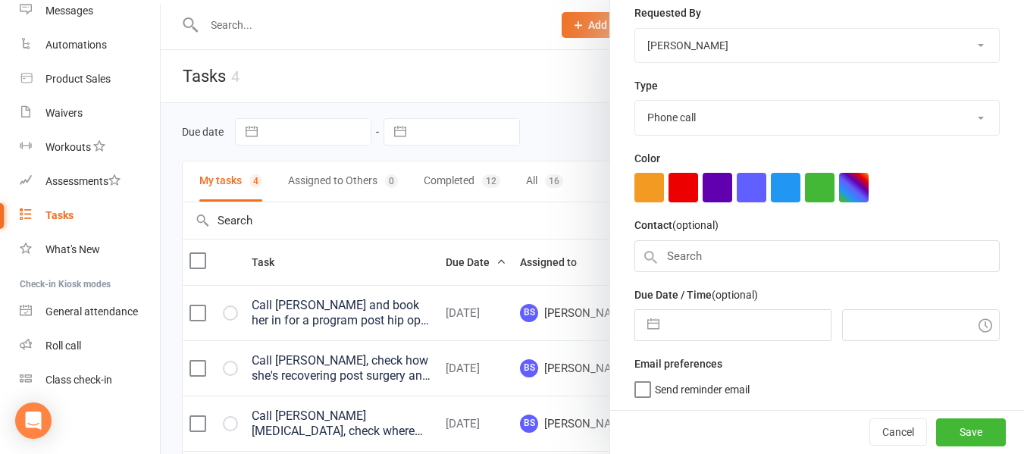
scroll to position [277, 0]
click at [700, 246] on input "text" at bounding box center [817, 256] width 365 height 32
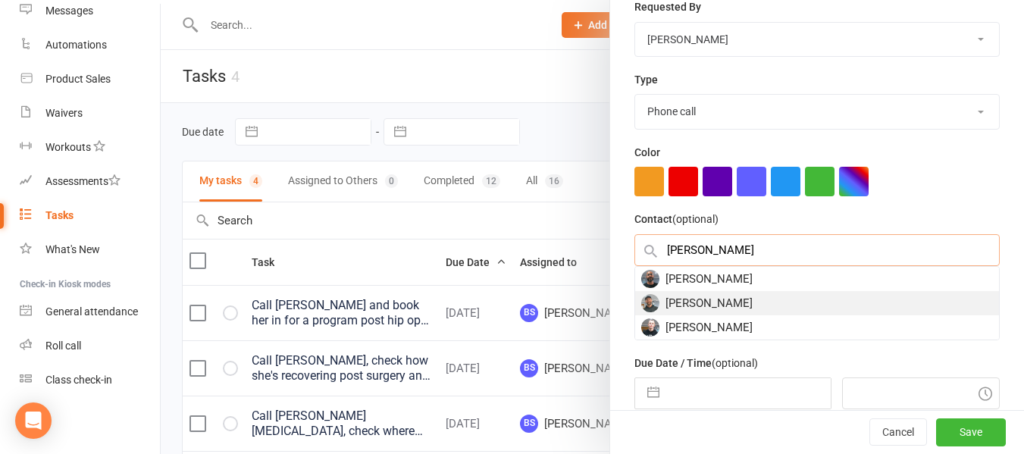
type input "[PERSON_NAME]"
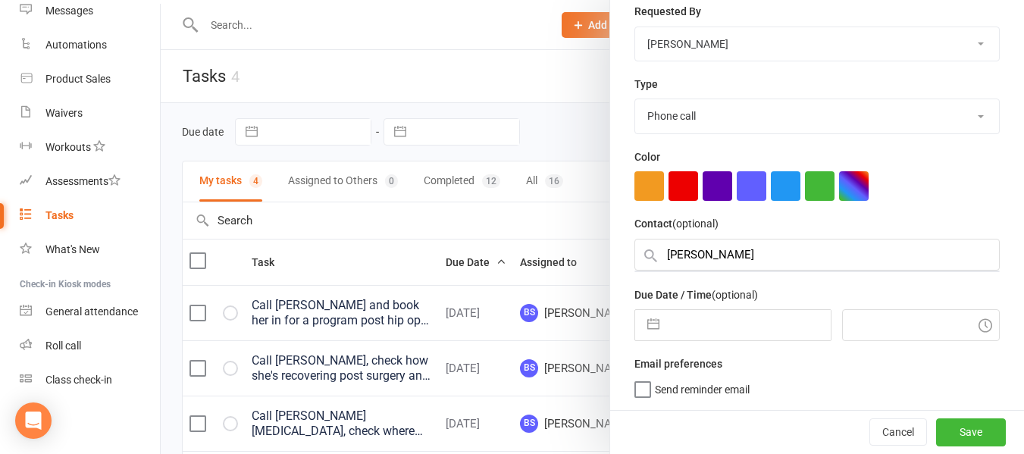
click at [691, 336] on input "text" at bounding box center [748, 325] width 163 height 30
select select "7"
select select "2025"
select select "8"
select select "2025"
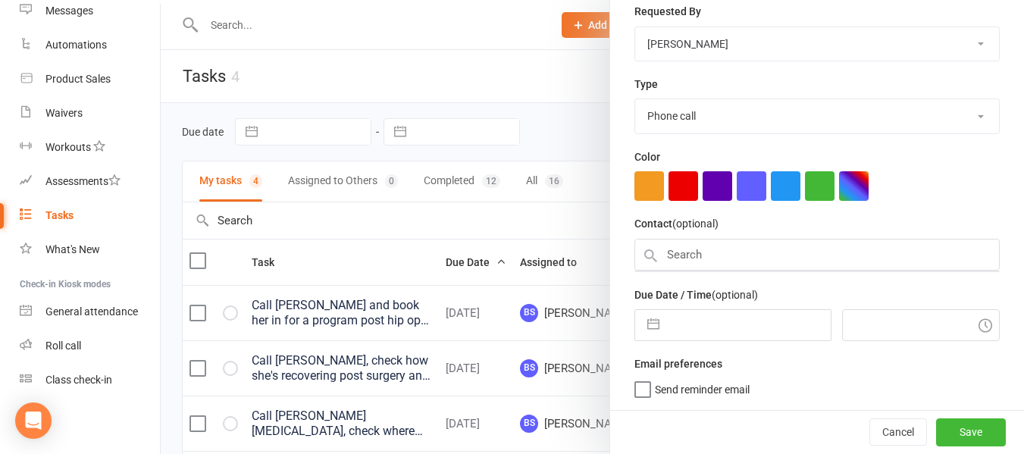
select select "9"
select select "2025"
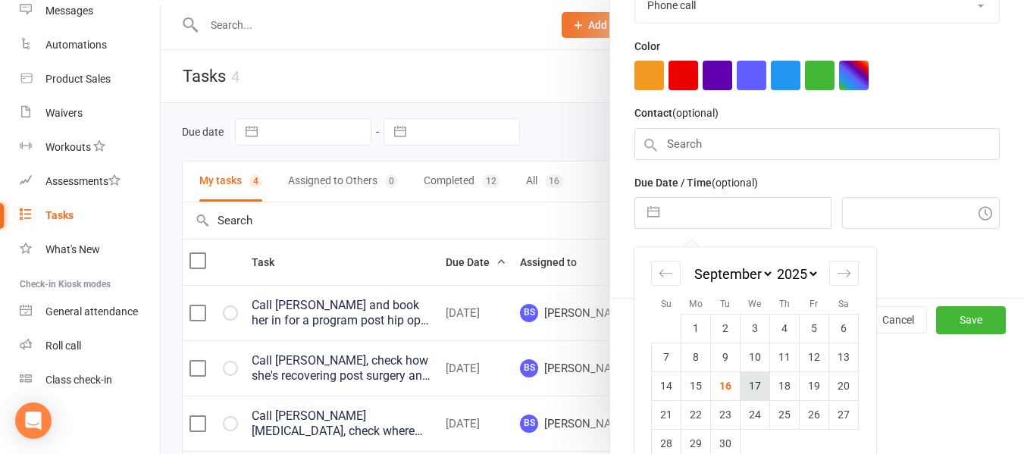
scroll to position [410, 0]
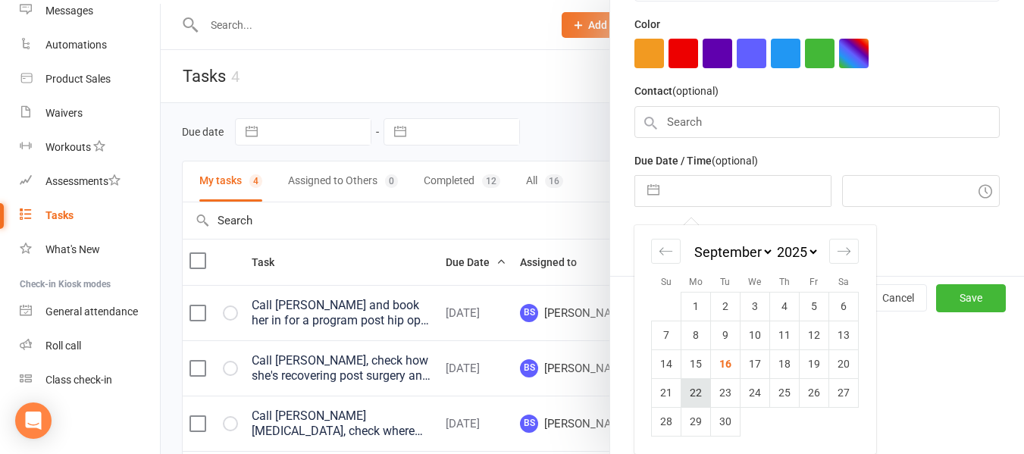
click at [686, 392] on td "22" at bounding box center [697, 392] width 30 height 29
type input "[DATE]"
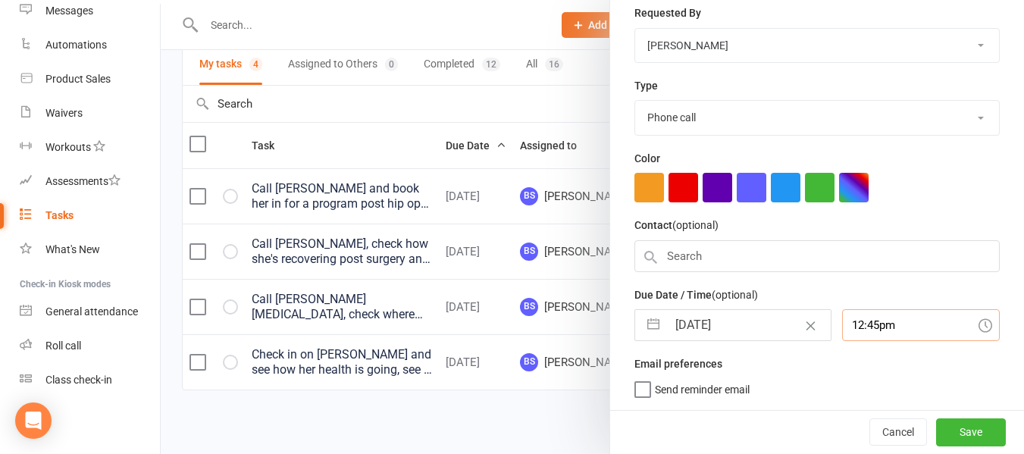
scroll to position [315, 0]
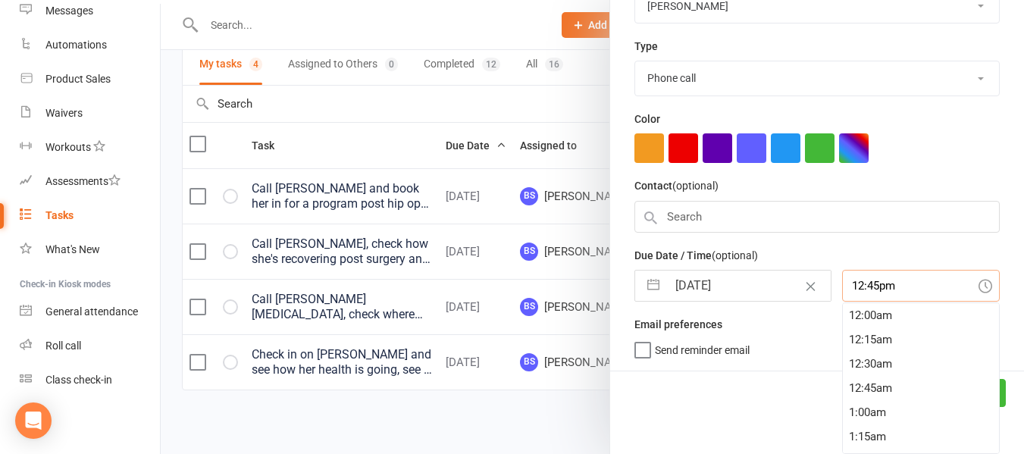
click at [897, 302] on div "12:45pm 12:00am 12:15am 12:30am 12:45am 1:00am 1:15am 1:30am 1:45am 2:00am 2:15…" at bounding box center [921, 286] width 158 height 32
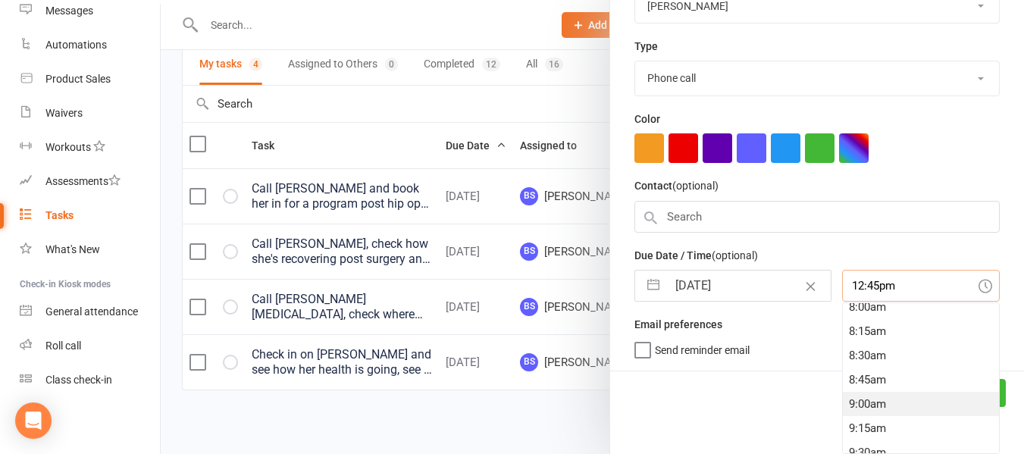
scroll to position [758, 0]
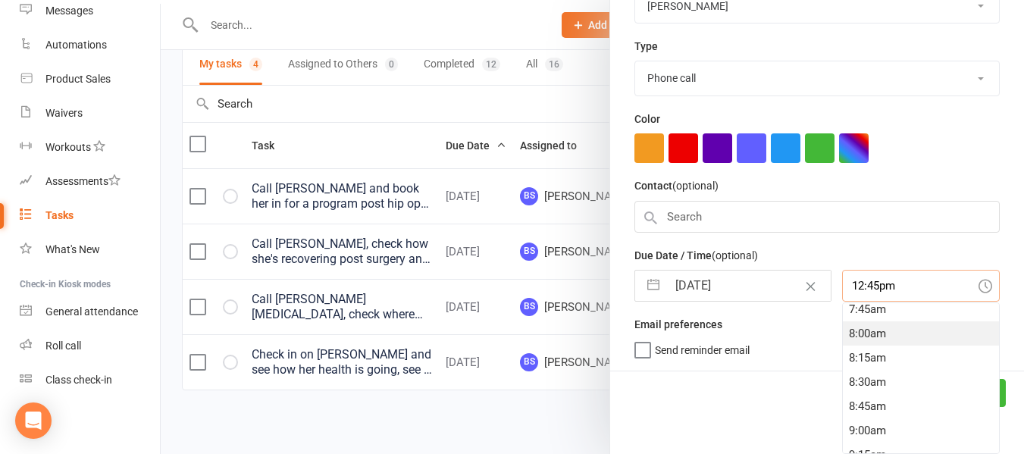
click at [880, 334] on div "8:00am" at bounding box center [921, 333] width 156 height 24
type input "8:00am"
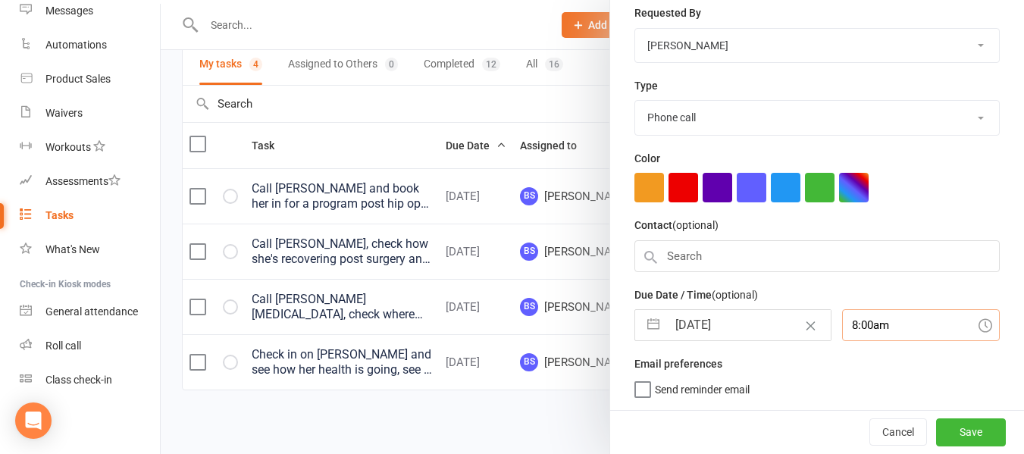
scroll to position [277, 0]
click at [951, 430] on button "Save" at bounding box center [971, 432] width 70 height 27
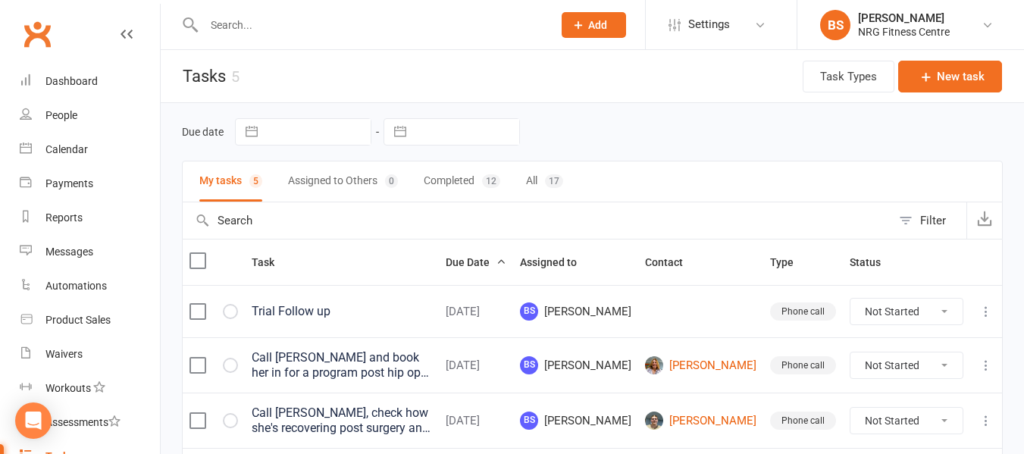
click at [694, 321] on td at bounding box center [700, 311] width 125 height 52
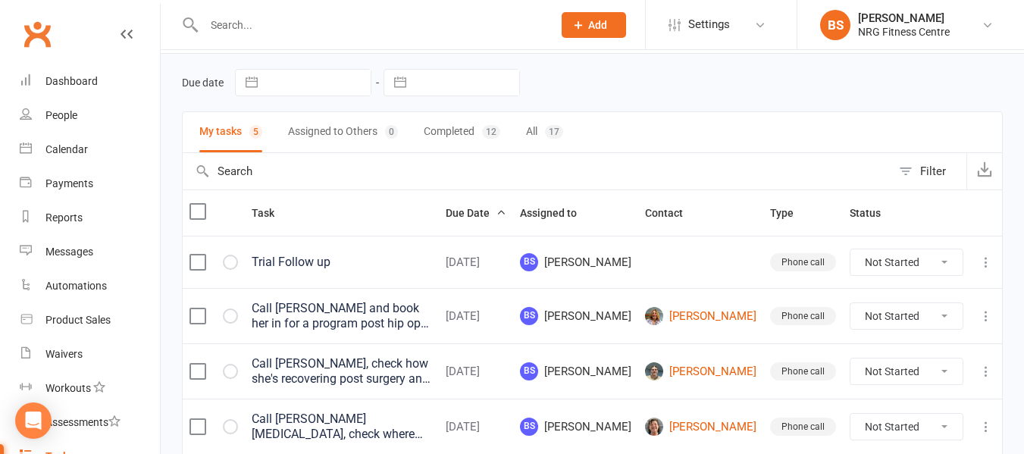
scroll to position [76, 0]
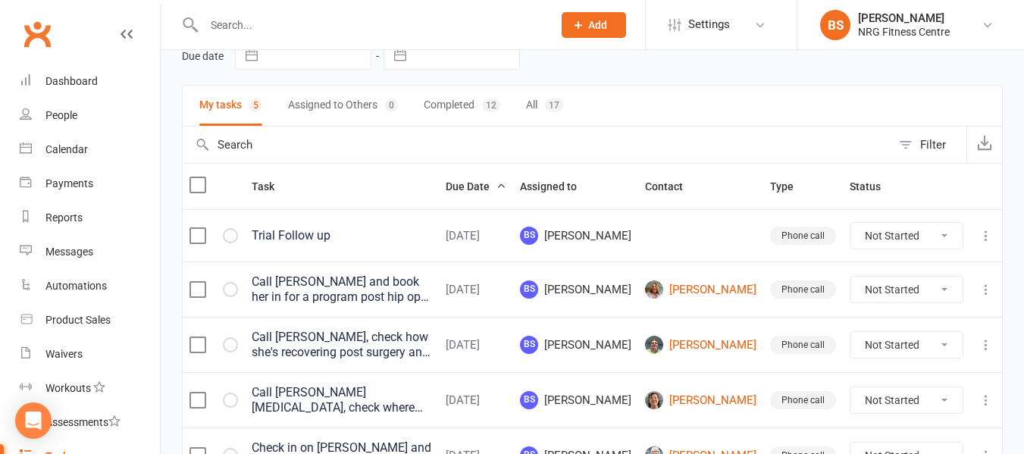
click at [985, 235] on icon at bounding box center [986, 235] width 15 height 15
click at [873, 290] on link "Edit" at bounding box center [908, 295] width 150 height 30
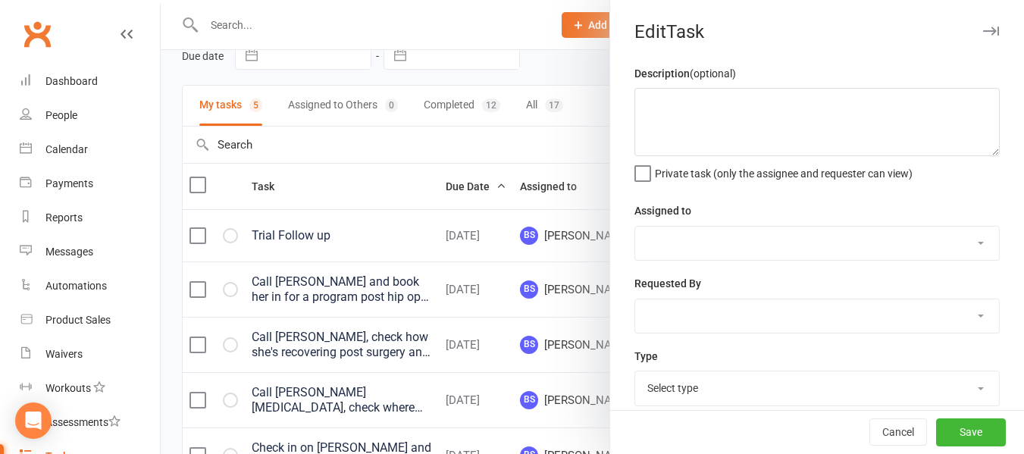
type textarea "Trial Follow up"
select select "52204"
type input "[DATE]"
type input "8:00am"
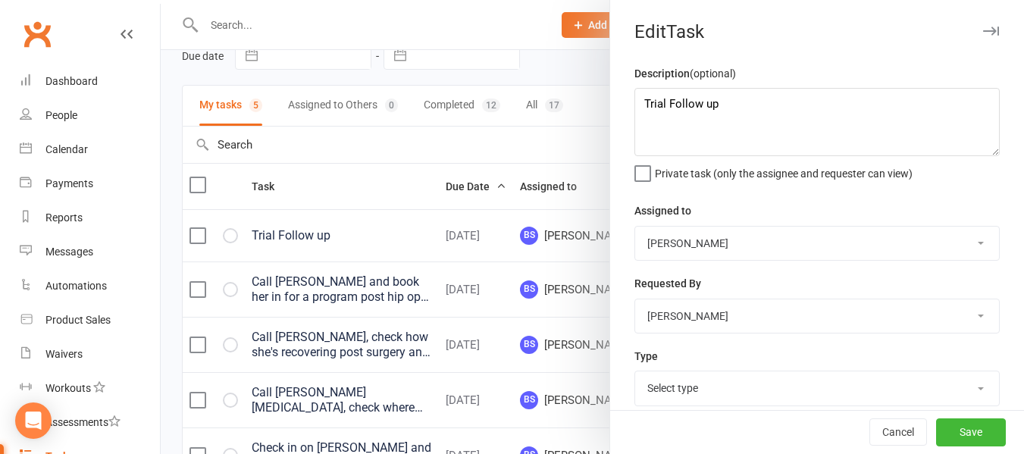
select select "32511"
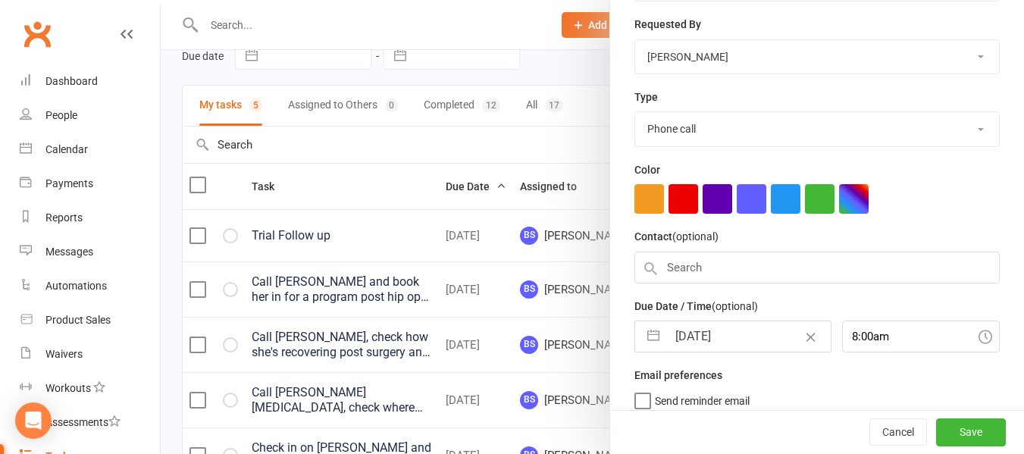
scroll to position [277, 0]
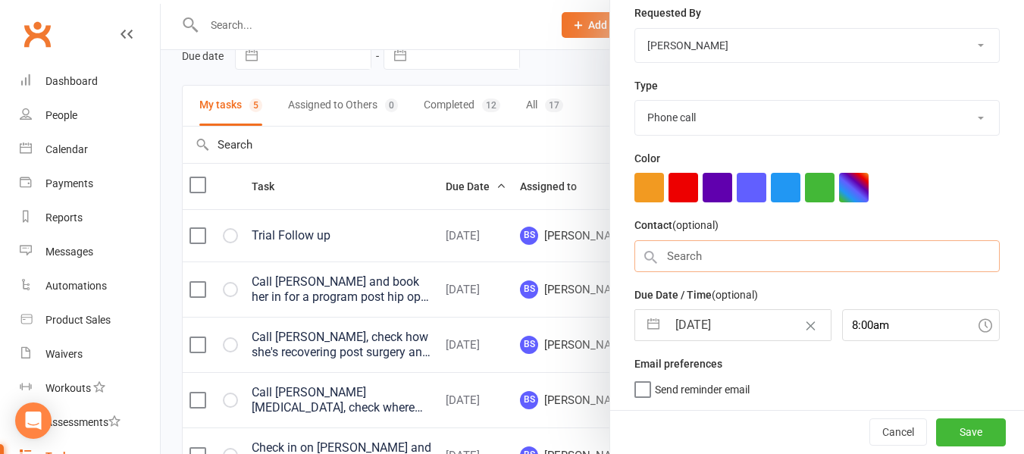
click at [772, 259] on input "text" at bounding box center [817, 256] width 365 height 32
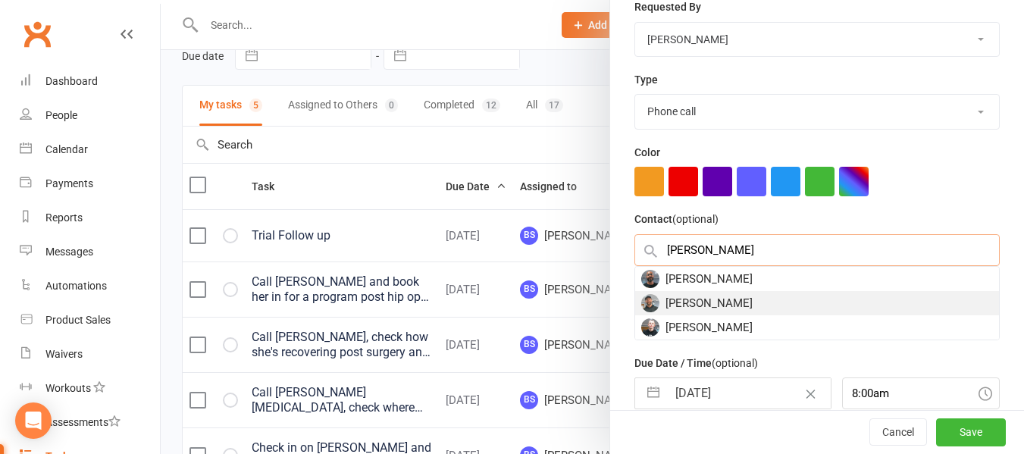
type input "[PERSON_NAME]"
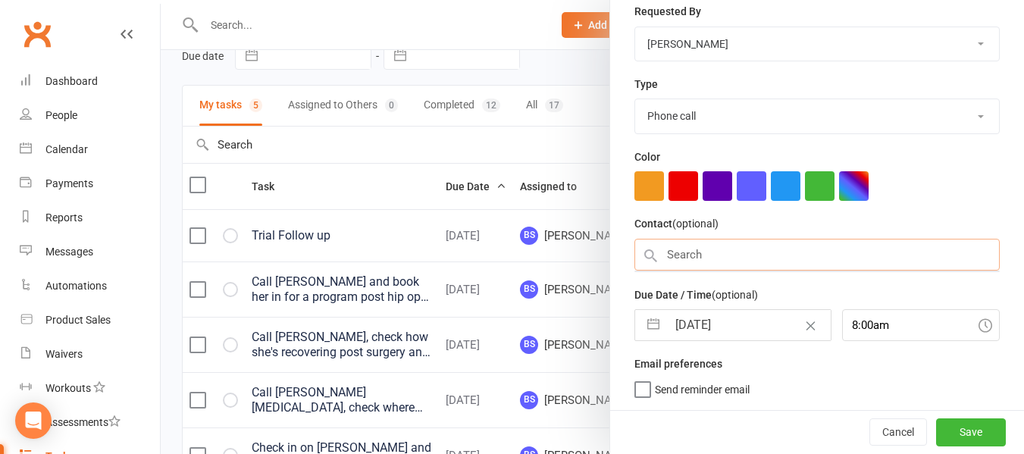
click at [693, 249] on input "text" at bounding box center [817, 255] width 365 height 32
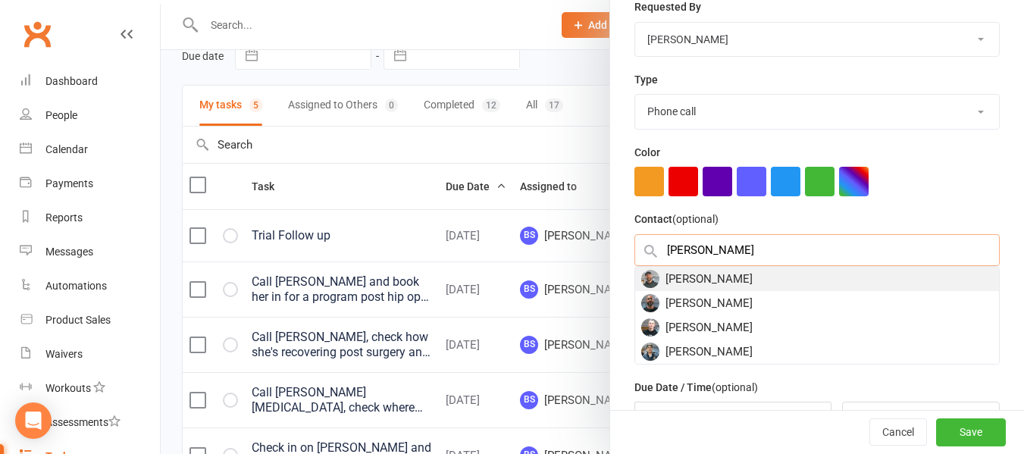
type input "[PERSON_NAME]"
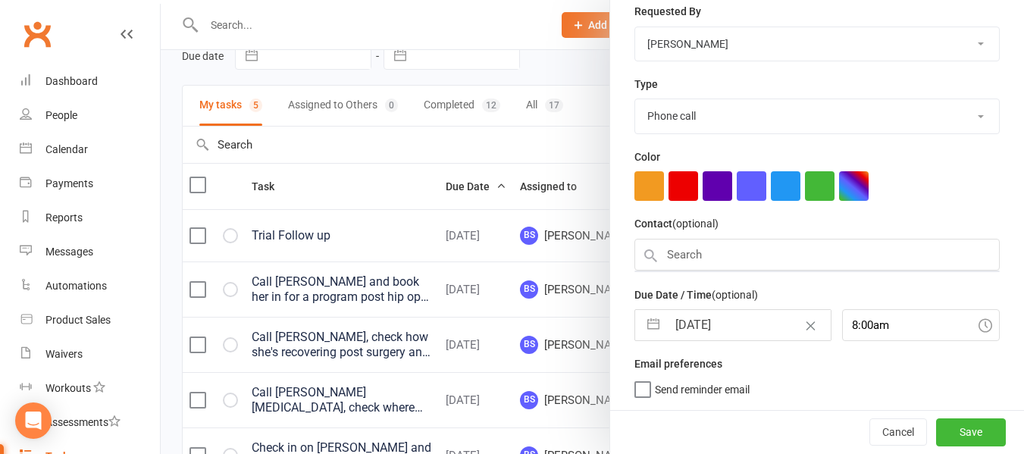
click at [683, 321] on input "[DATE]" at bounding box center [748, 325] width 163 height 30
select select "7"
select select "2025"
select select "8"
select select "2025"
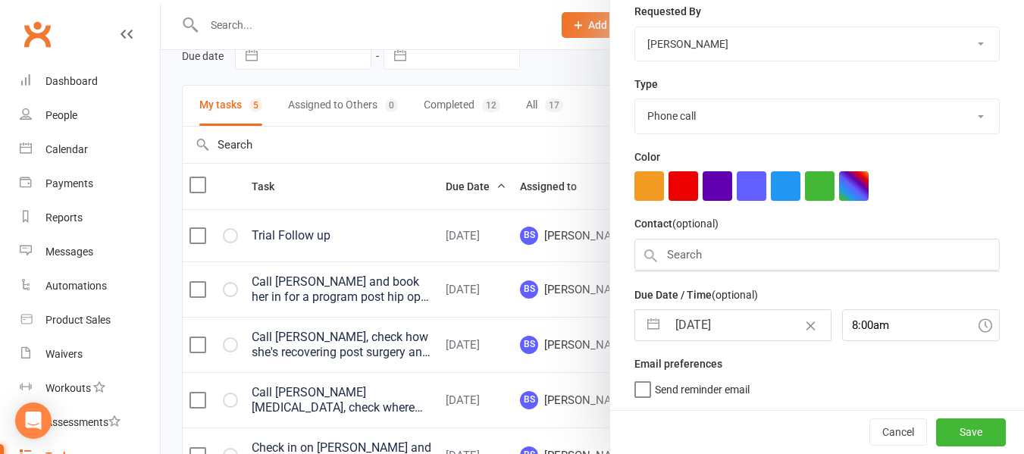
select select "9"
select select "2025"
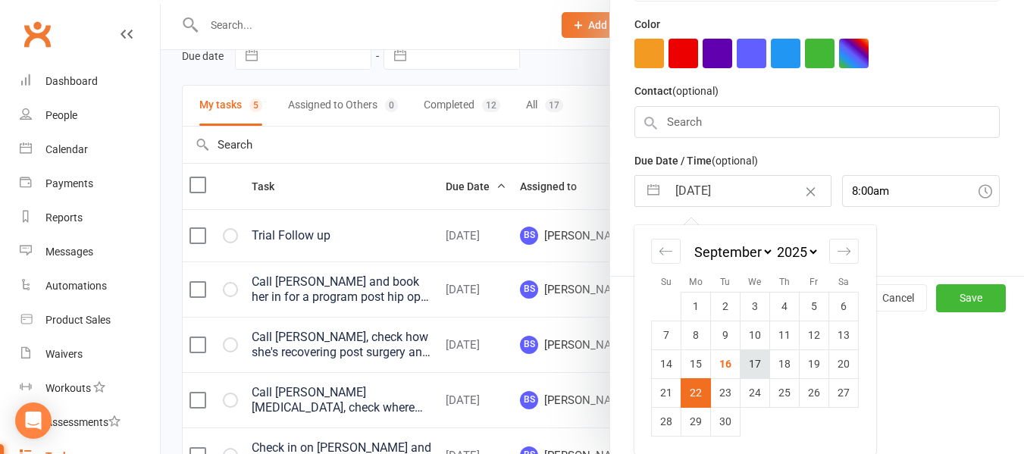
scroll to position [410, 0]
click at [660, 388] on td "21" at bounding box center [667, 392] width 30 height 29
type input "[DATE]"
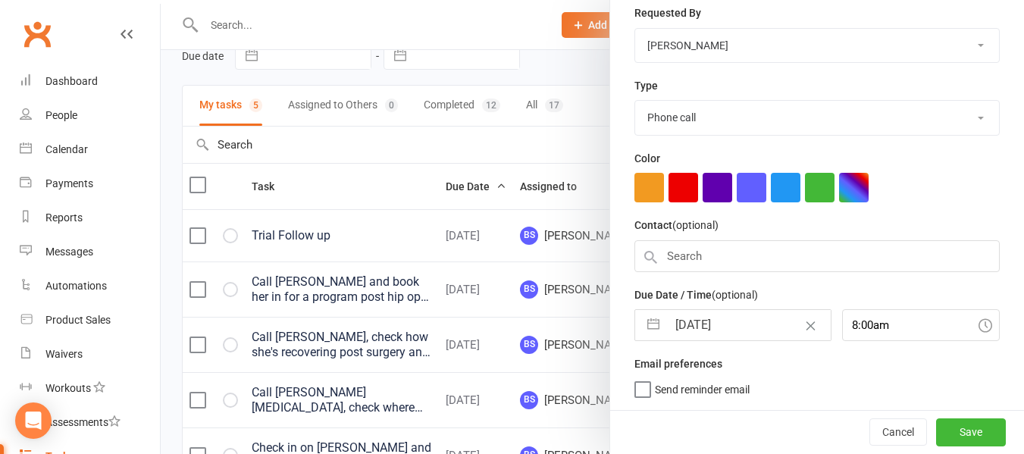
scroll to position [277, 0]
click at [713, 252] on input "text" at bounding box center [817, 256] width 365 height 32
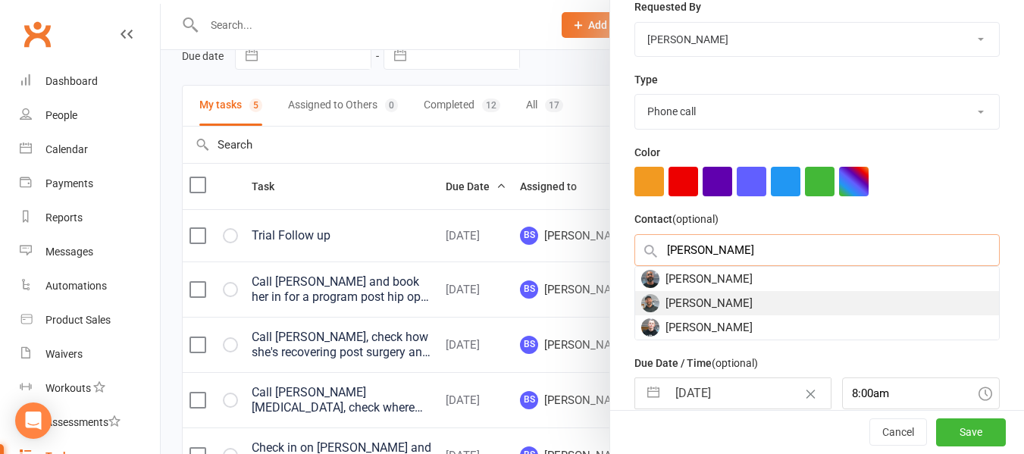
type input "[PERSON_NAME]"
click at [663, 302] on div "[PERSON_NAME]" at bounding box center [817, 303] width 364 height 24
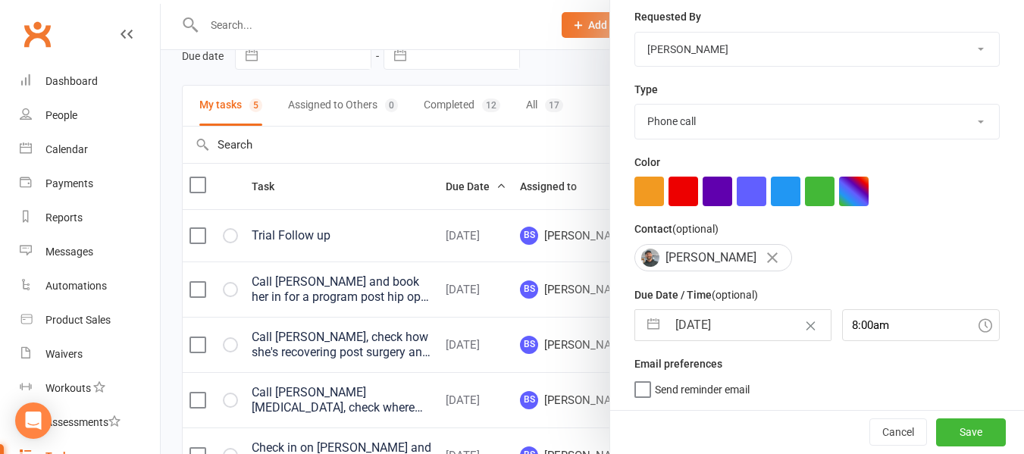
scroll to position [273, 0]
click at [936, 428] on button "Save" at bounding box center [971, 432] width 70 height 27
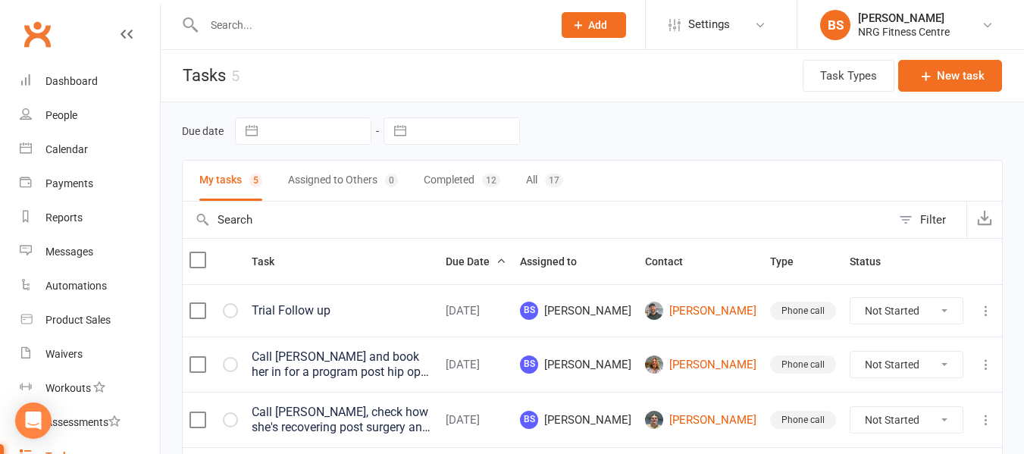
scroll to position [0, 0]
click at [71, 72] on link "Dashboard" at bounding box center [90, 81] width 140 height 34
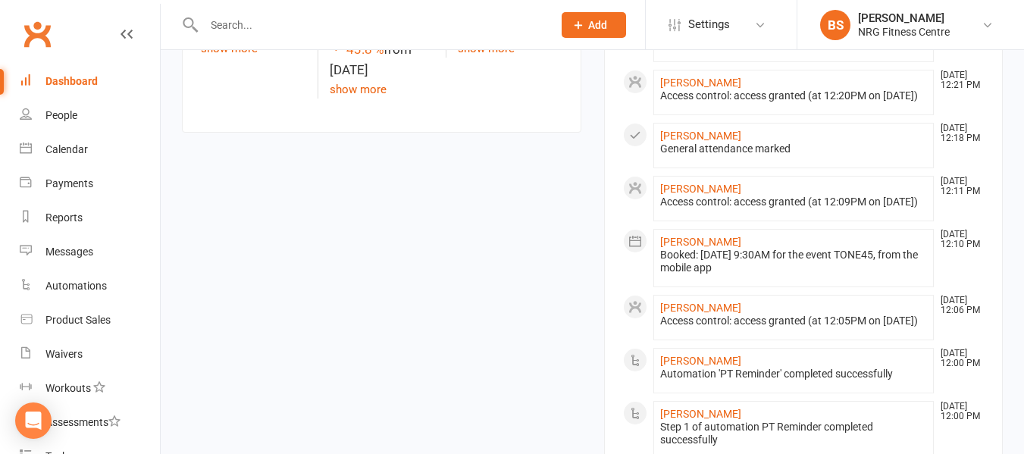
scroll to position [910, 0]
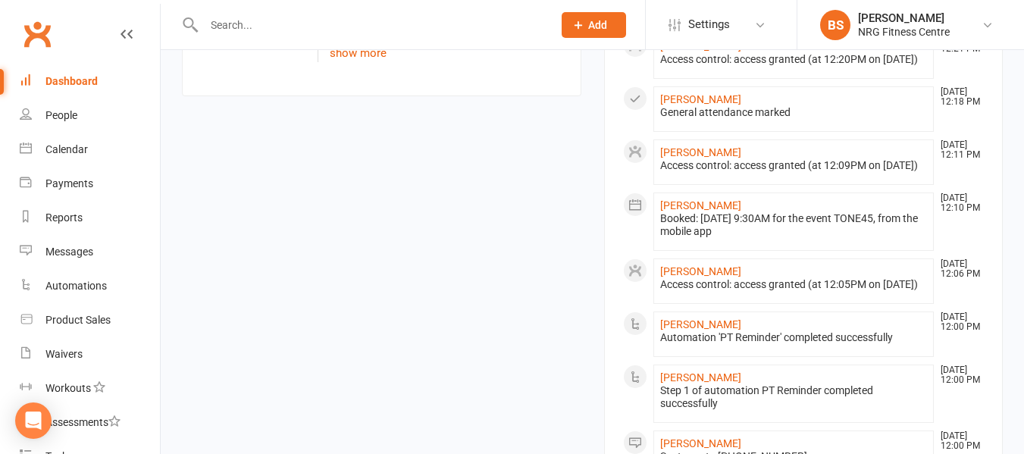
click at [90, 71] on link "Dashboard" at bounding box center [90, 81] width 140 height 34
click at [76, 145] on div "Calendar" at bounding box center [66, 149] width 42 height 12
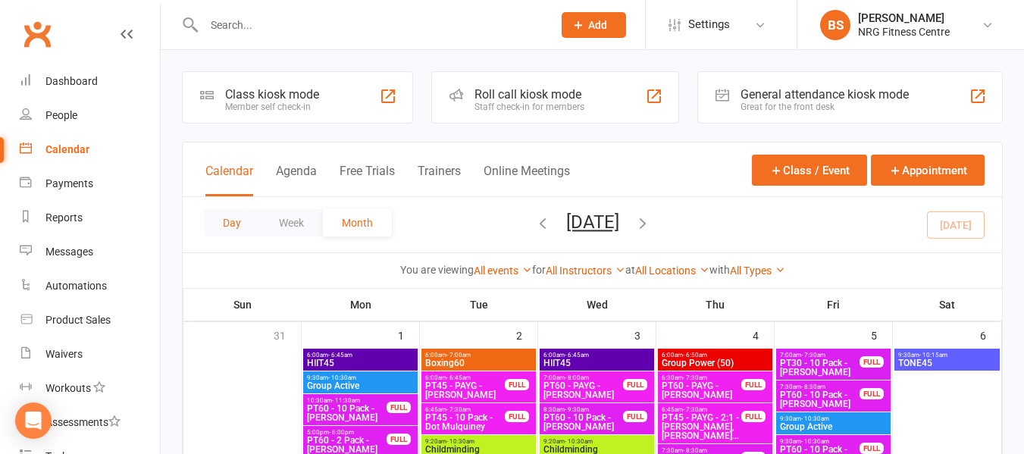
click at [235, 223] on button "Day" at bounding box center [232, 222] width 56 height 27
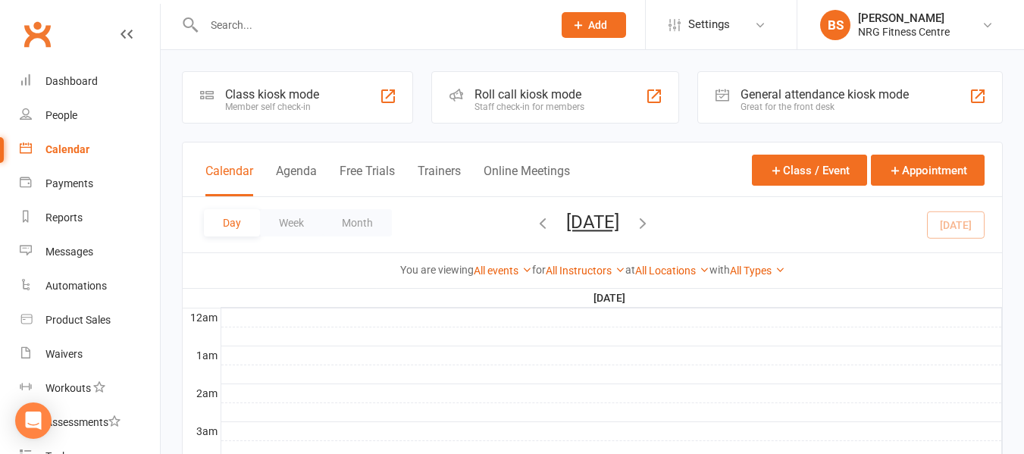
click at [651, 222] on icon "button" at bounding box center [643, 223] width 17 height 17
click at [651, 223] on icon "button" at bounding box center [643, 223] width 17 height 17
click at [651, 224] on icon "button" at bounding box center [643, 223] width 17 height 17
click at [651, 221] on icon "button" at bounding box center [643, 223] width 17 height 17
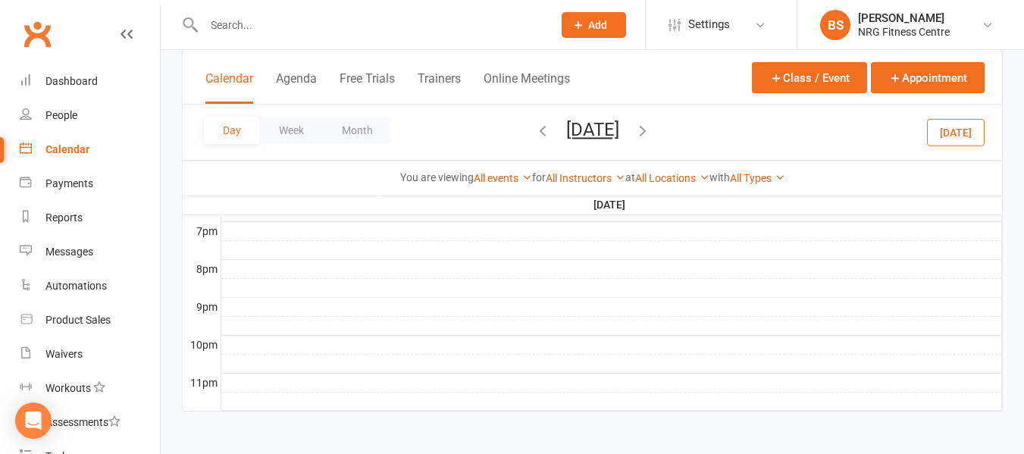
scroll to position [807, 0]
click at [72, 80] on div "Dashboard" at bounding box center [71, 81] width 52 height 12
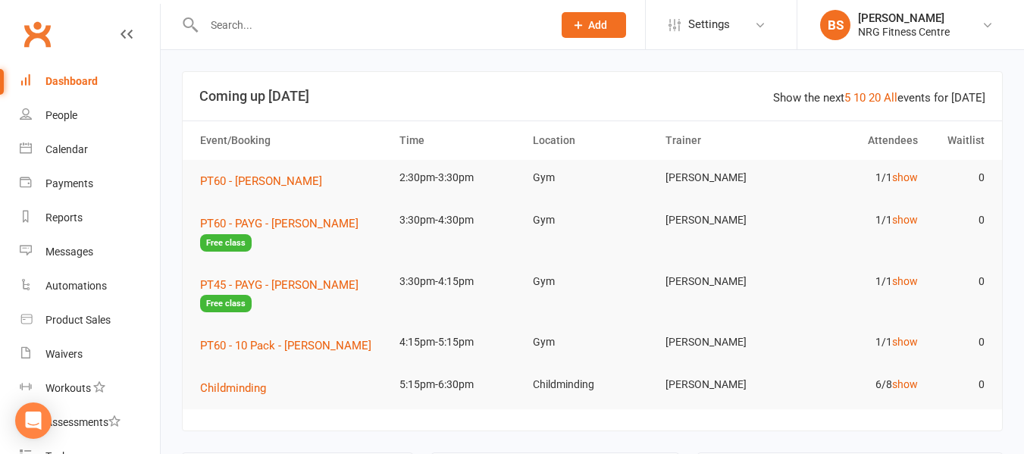
click at [311, 20] on input "text" at bounding box center [370, 24] width 343 height 21
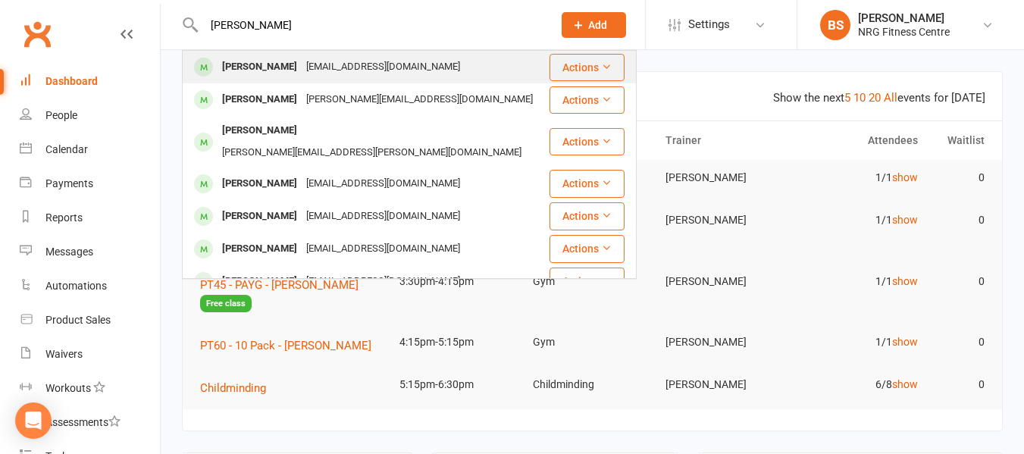
type input "[PERSON_NAME]"
click at [302, 63] on div "[PERSON_NAME]" at bounding box center [260, 67] width 84 height 22
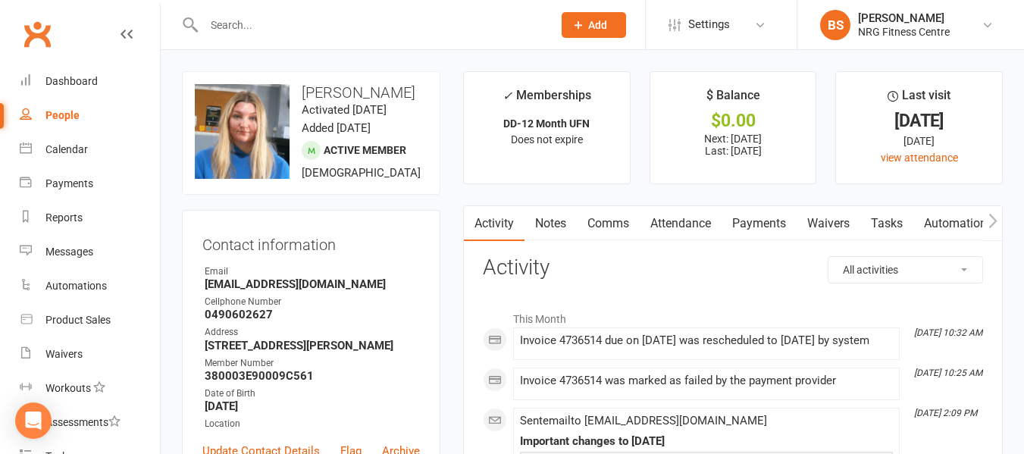
click at [760, 222] on link "Payments" at bounding box center [759, 223] width 75 height 35
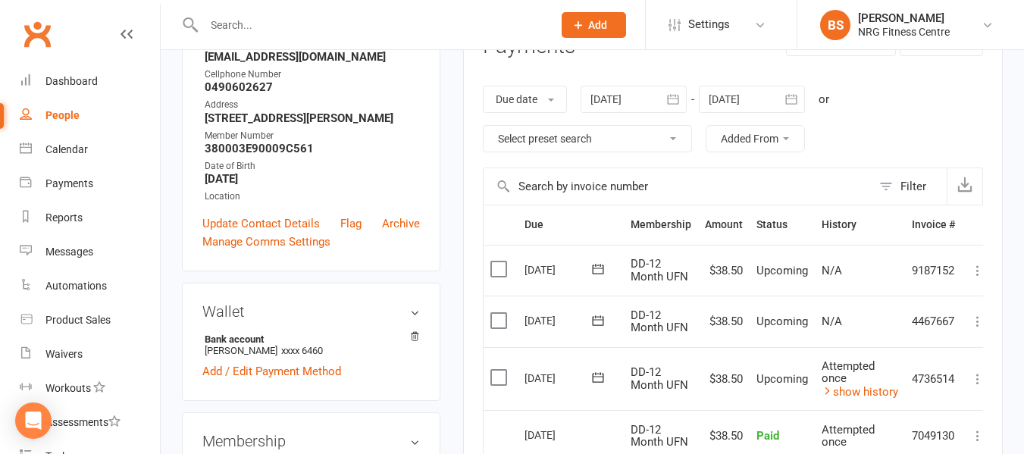
scroll to position [379, 0]
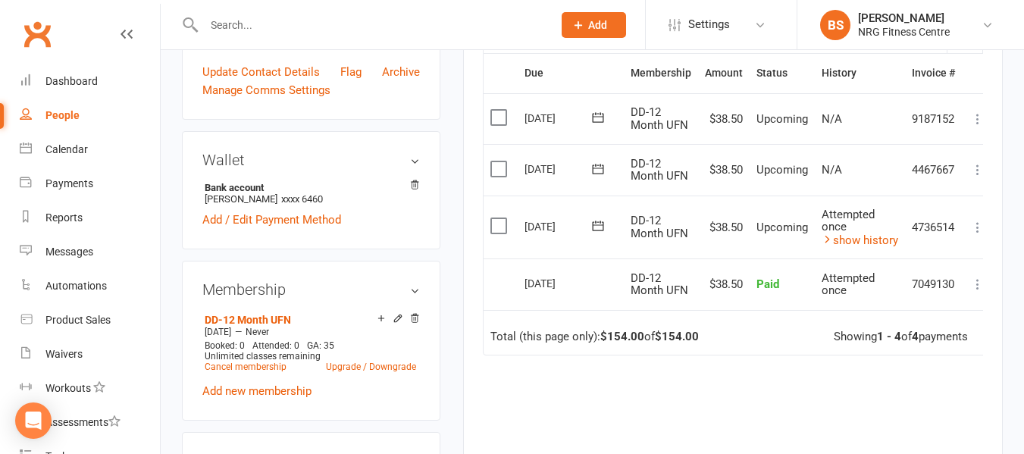
click at [978, 226] on icon at bounding box center [977, 227] width 15 height 15
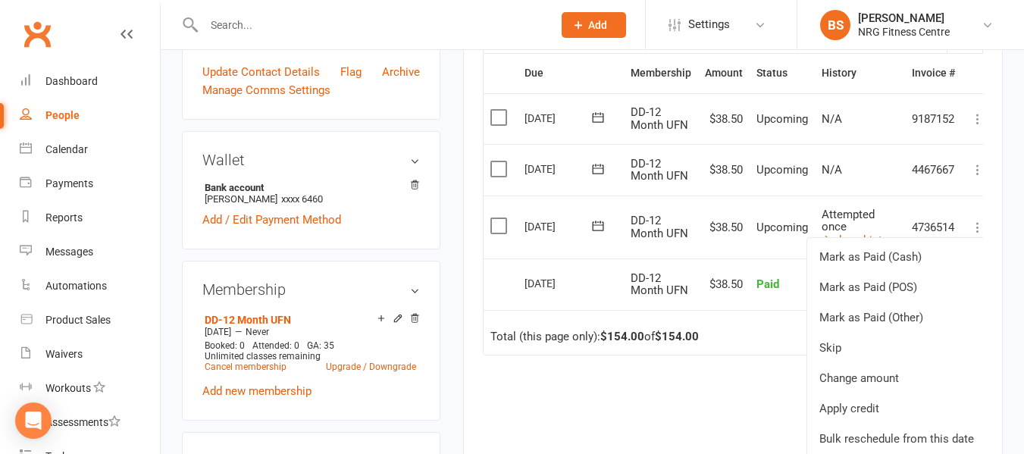
click at [978, 226] on icon at bounding box center [977, 227] width 15 height 15
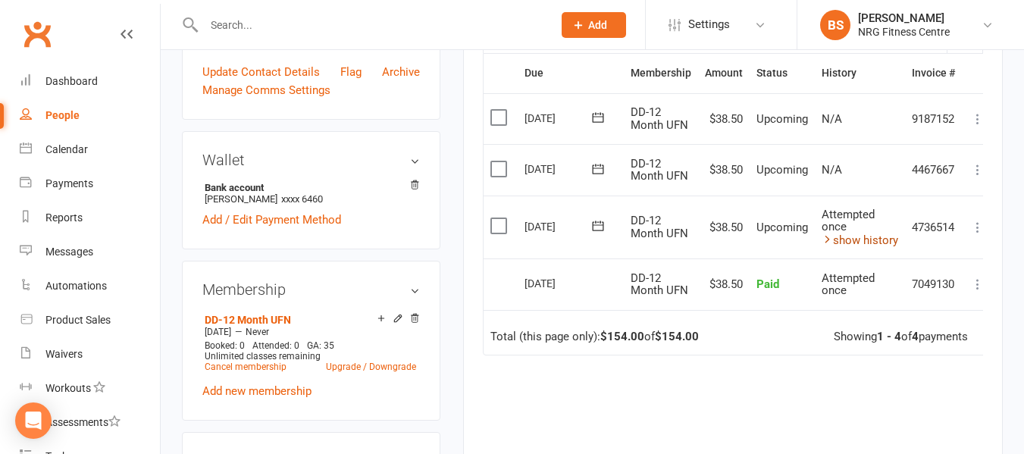
click at [836, 236] on link "show history" at bounding box center [860, 241] width 77 height 14
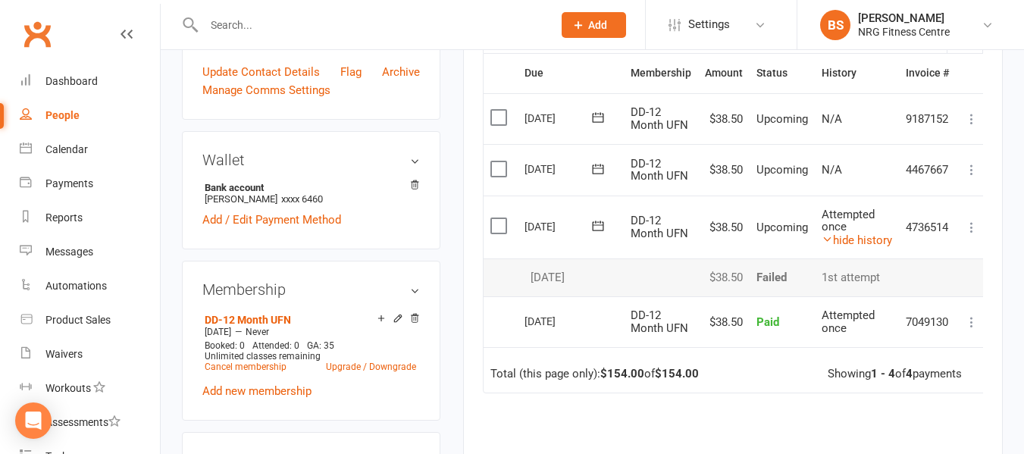
click at [970, 225] on icon at bounding box center [971, 227] width 15 height 15
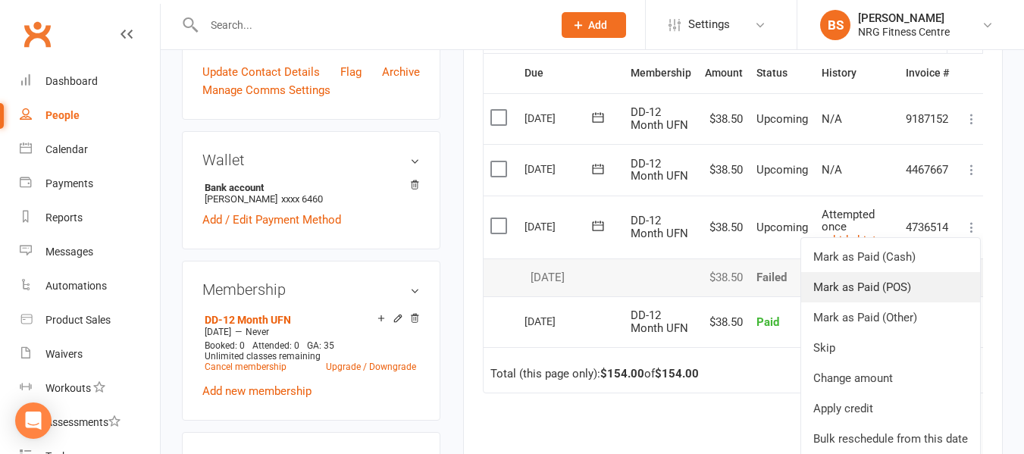
click at [927, 290] on link "Mark as Paid (POS)" at bounding box center [890, 287] width 179 height 30
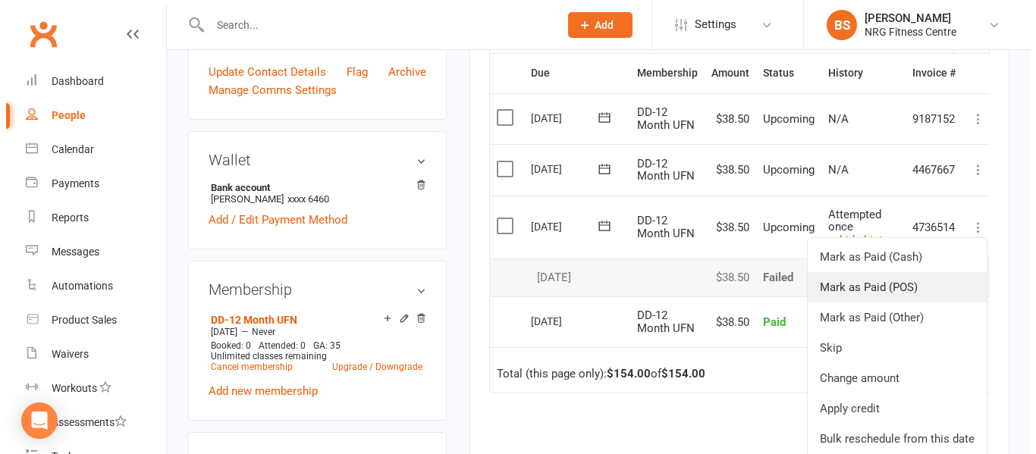
scroll to position [361, 0]
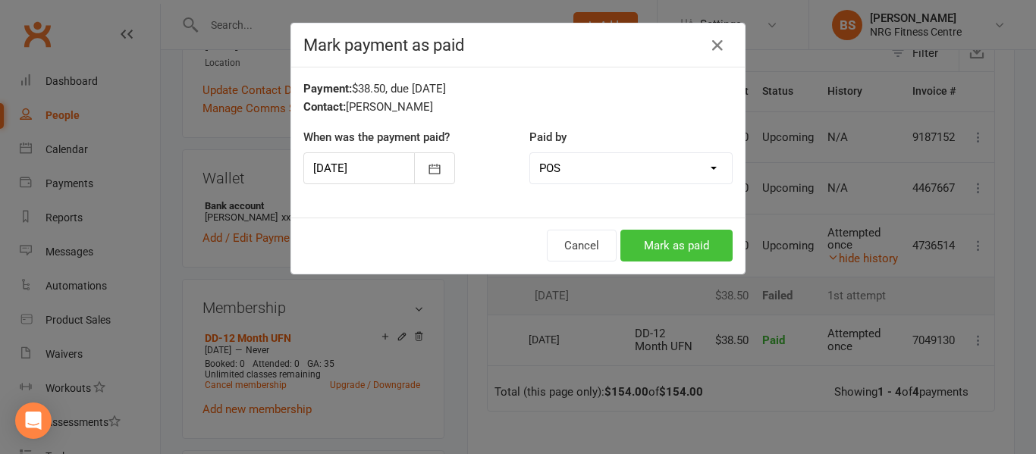
click at [668, 246] on button "Mark as paid" at bounding box center [676, 246] width 112 height 32
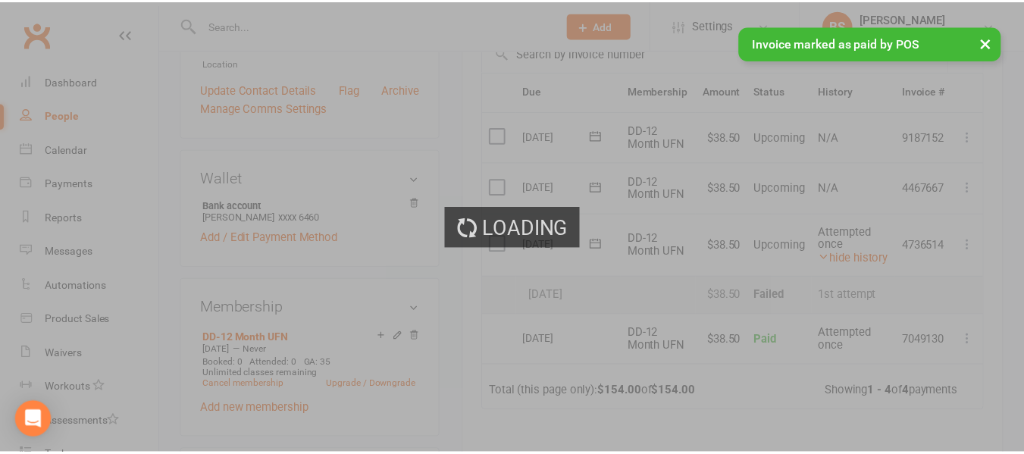
scroll to position [379, 0]
